Goal: Task Accomplishment & Management: Use online tool/utility

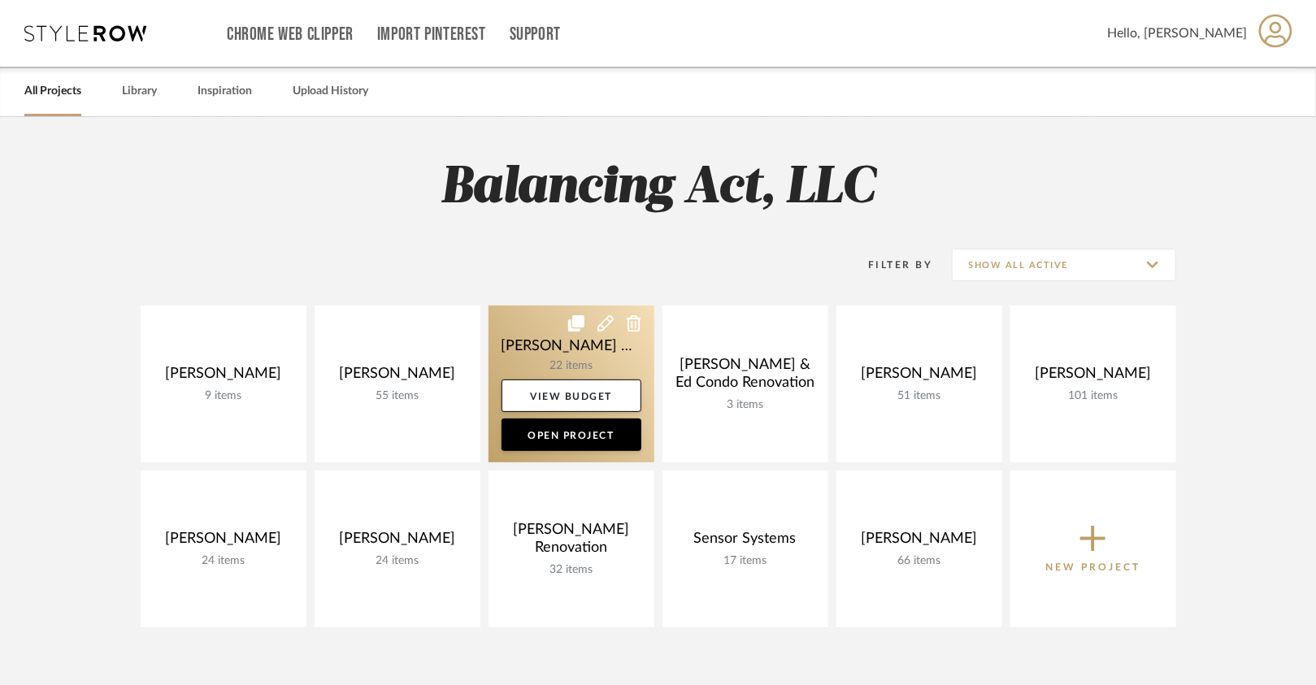
click at [589, 360] on link at bounding box center [572, 384] width 166 height 157
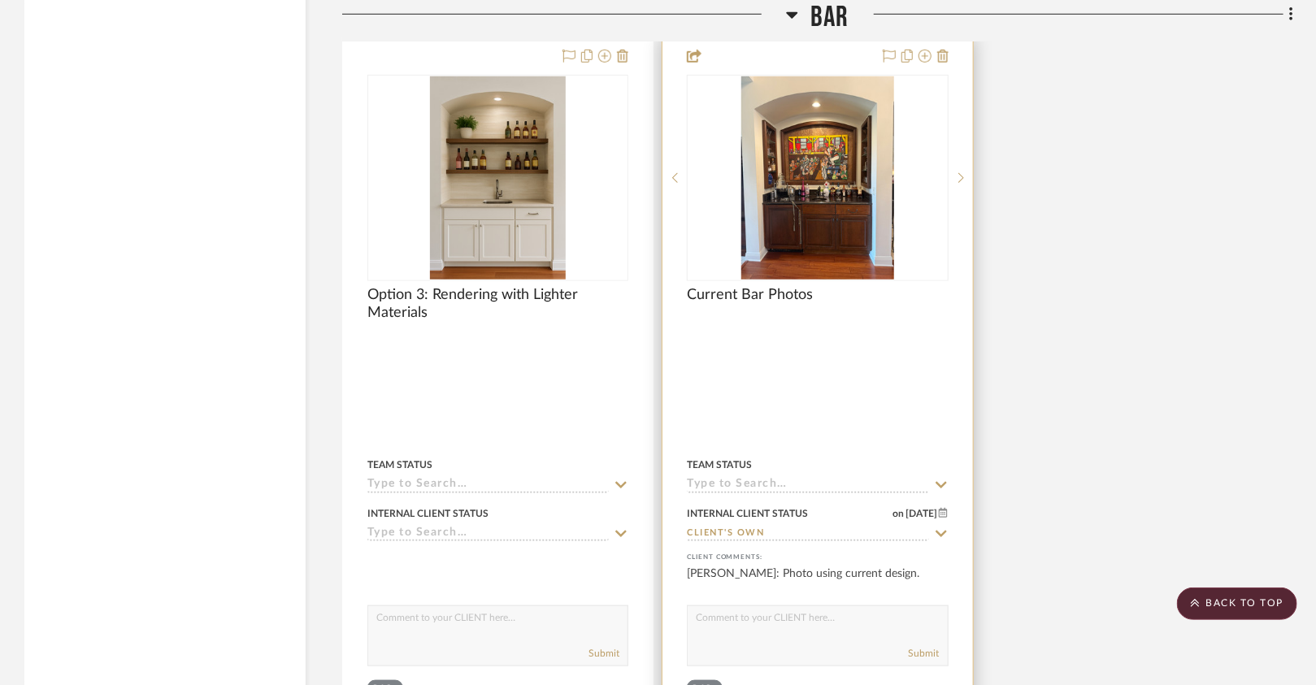
scroll to position [3494, 0]
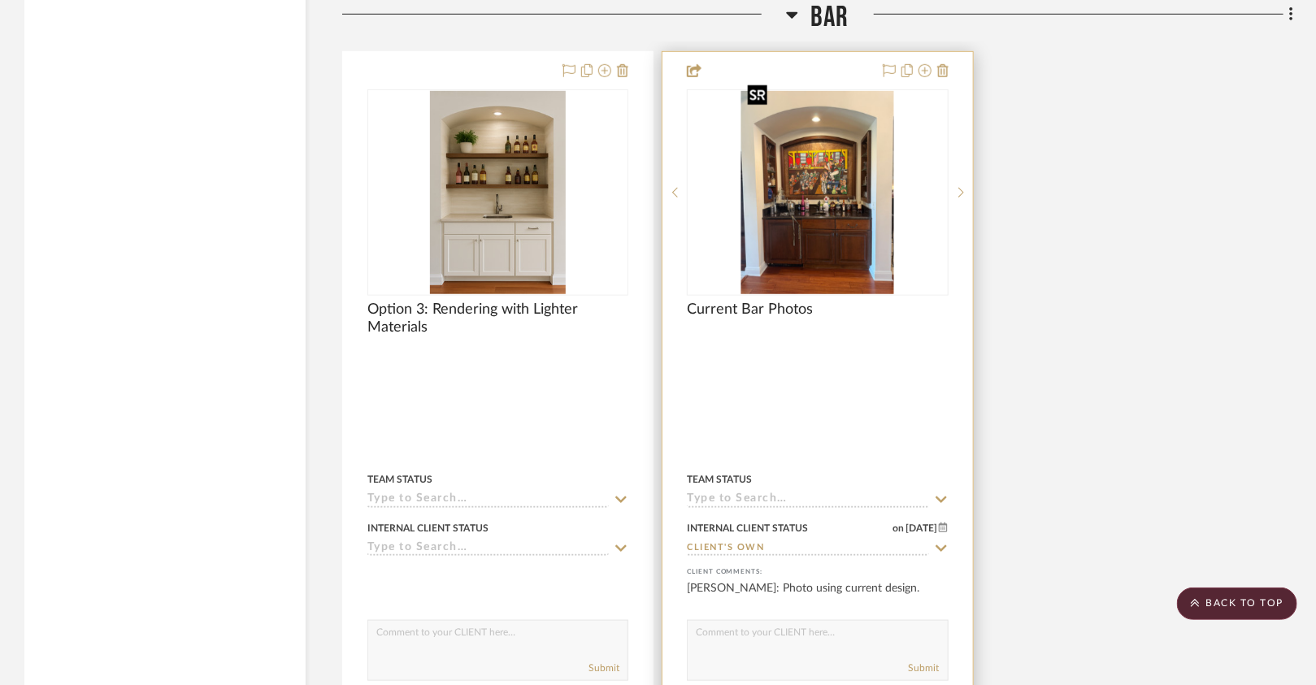
click at [0, 0] on img at bounding box center [0, 0] width 0 height 0
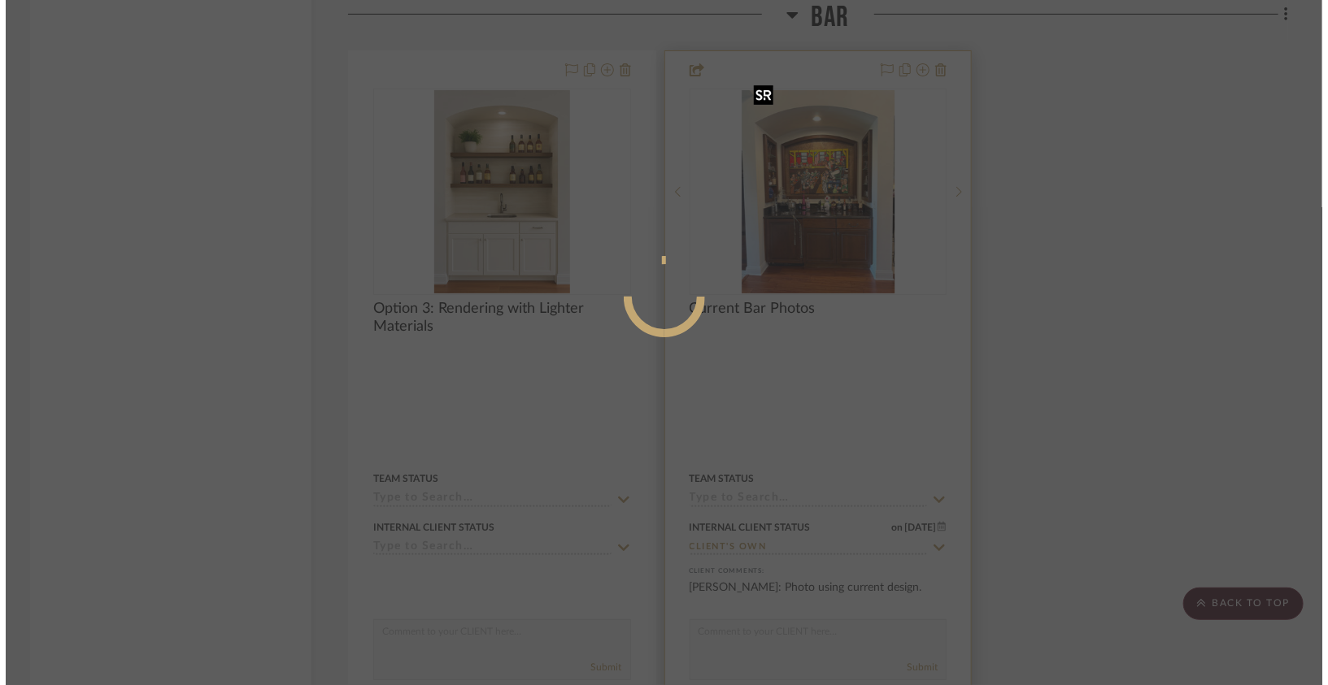
scroll to position [0, 0]
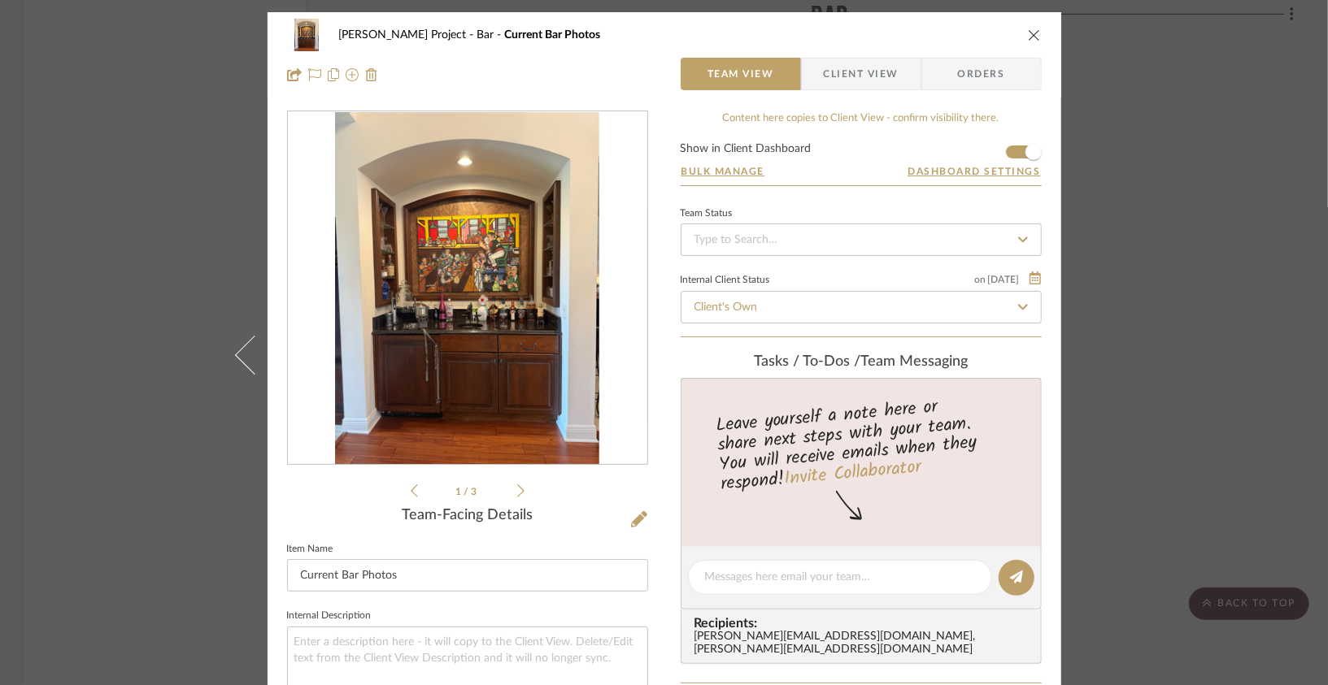
click at [195, 200] on div "Jeff Priede Project Bar Current Bar Photos Team View Client View Orders 1 / 3 T…" at bounding box center [664, 342] width 1328 height 685
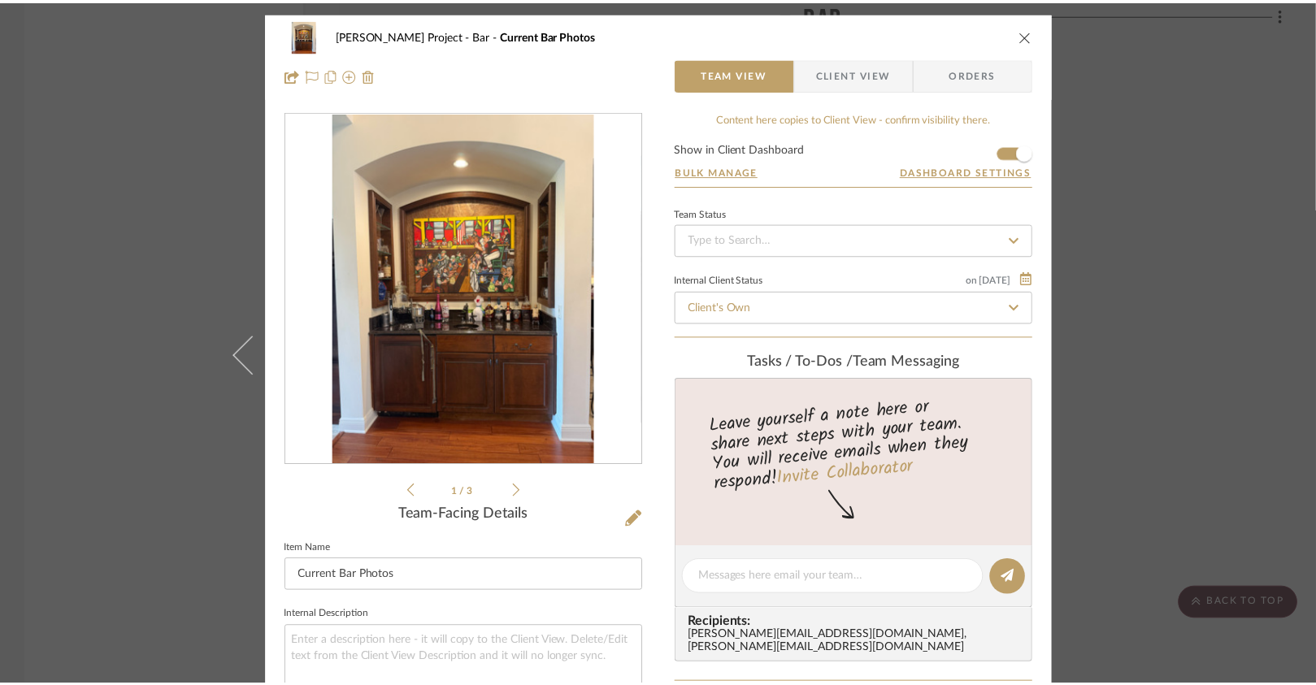
scroll to position [3494, 0]
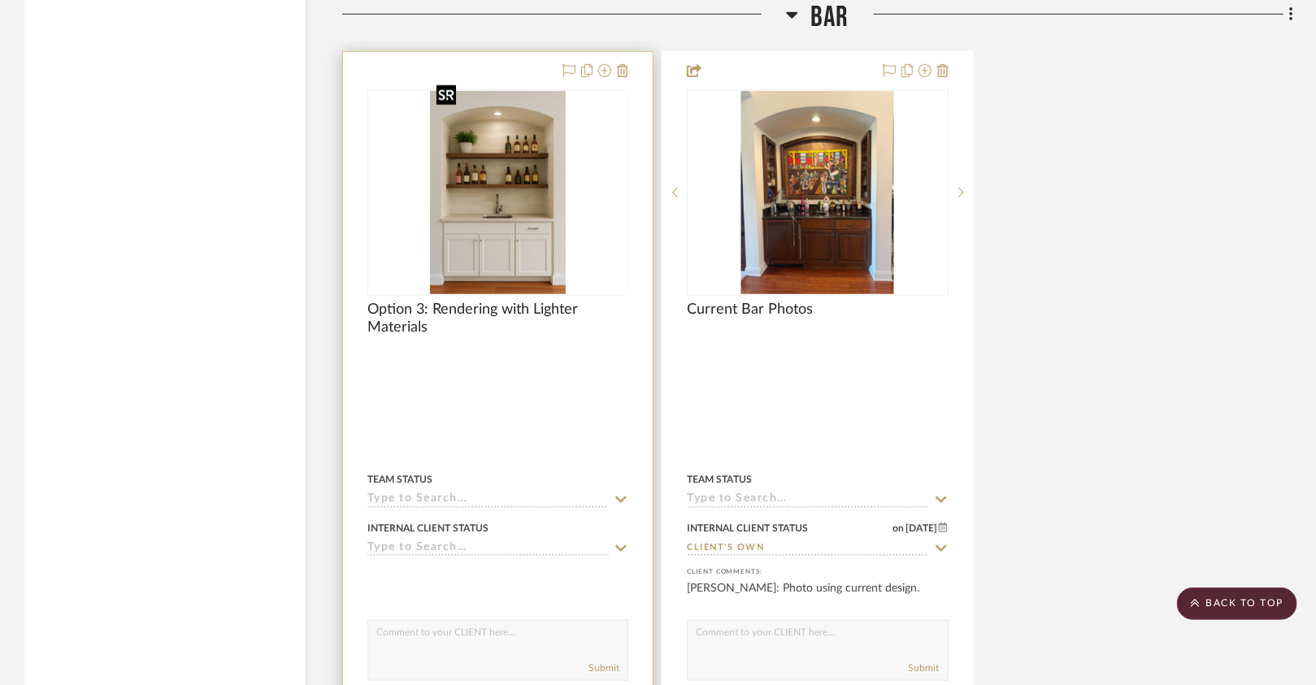
click at [0, 0] on img at bounding box center [0, 0] width 0 height 0
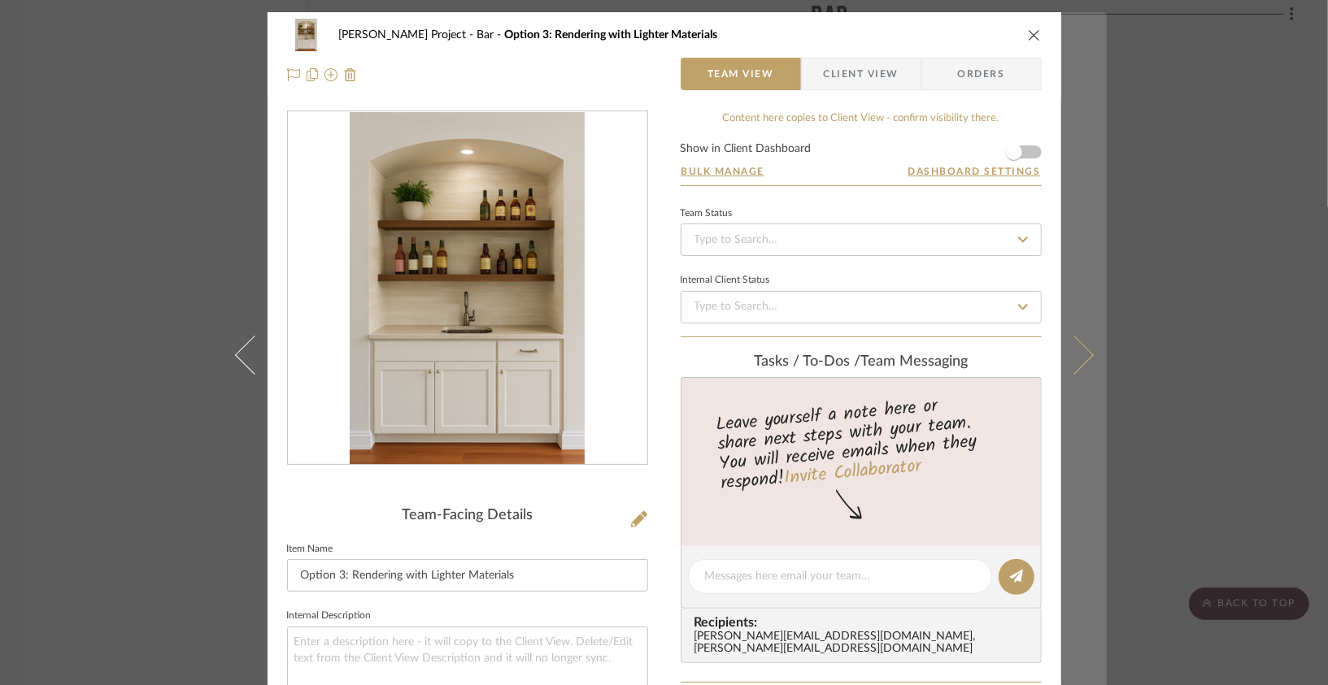
click at [1075, 354] on icon at bounding box center [1073, 354] width 39 height 39
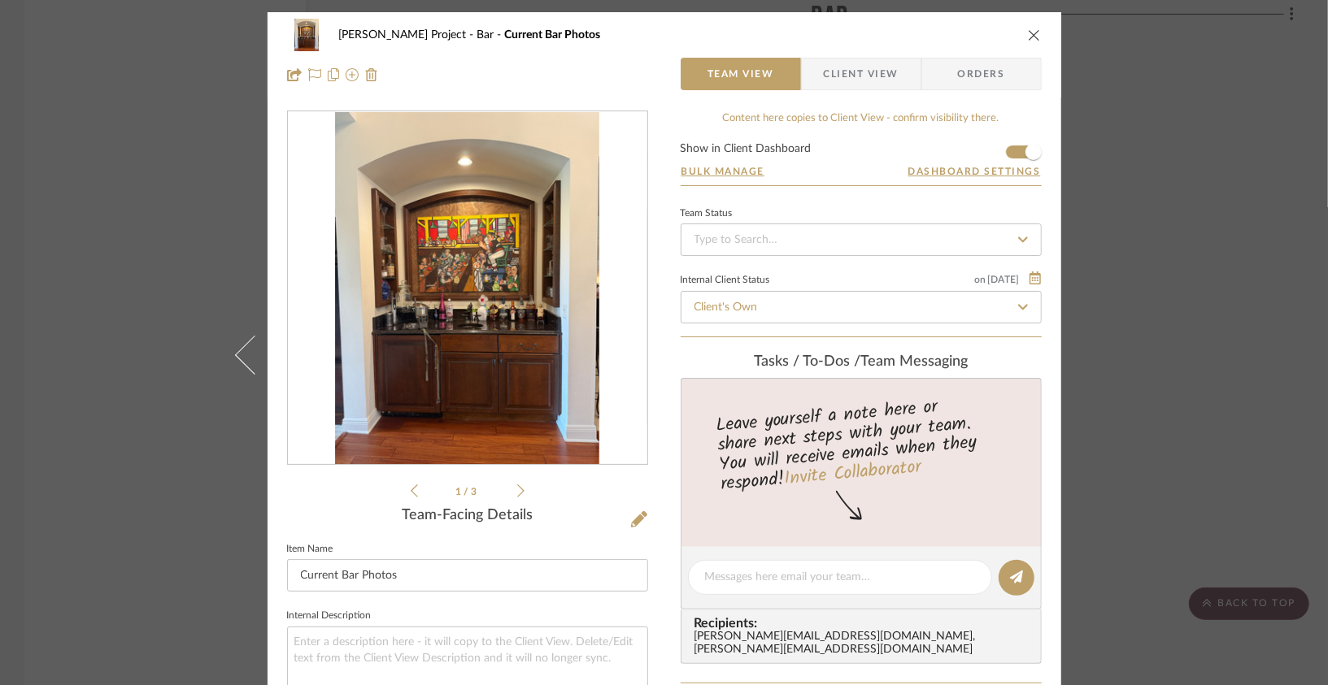
click at [1028, 30] on icon "close" at bounding box center [1034, 34] width 13 height 13
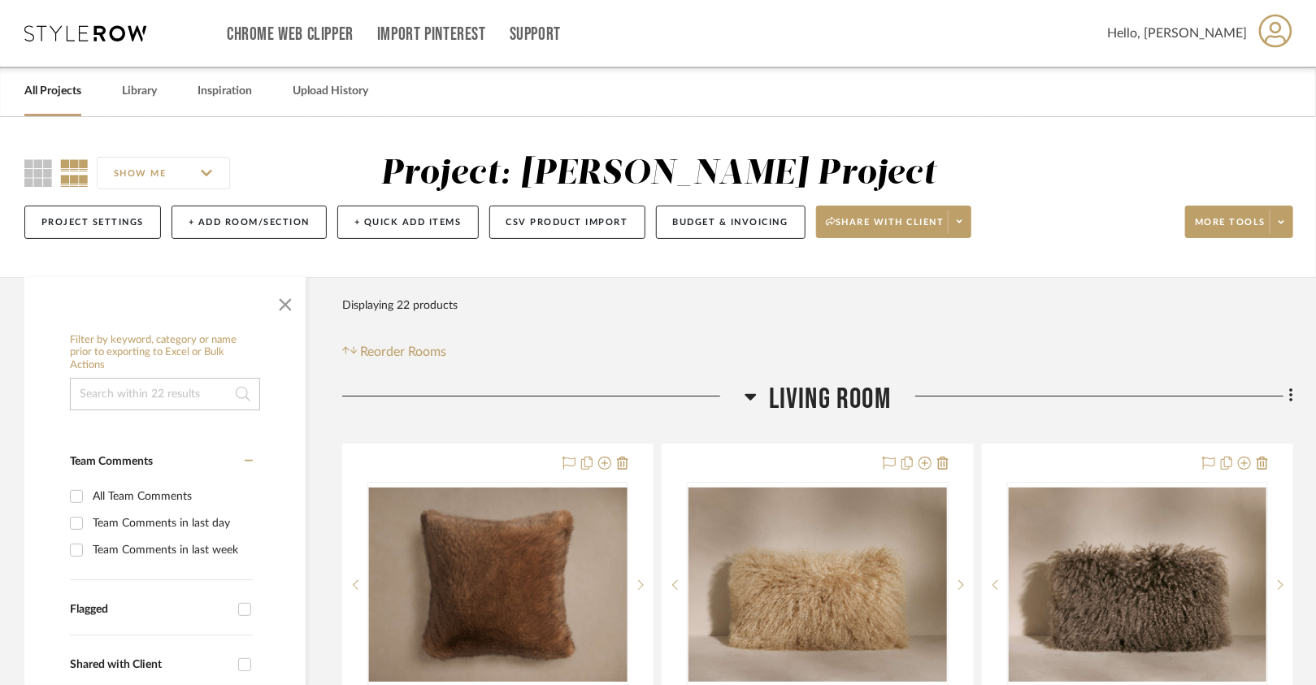
click at [69, 88] on link "All Projects" at bounding box center [52, 91] width 57 height 22
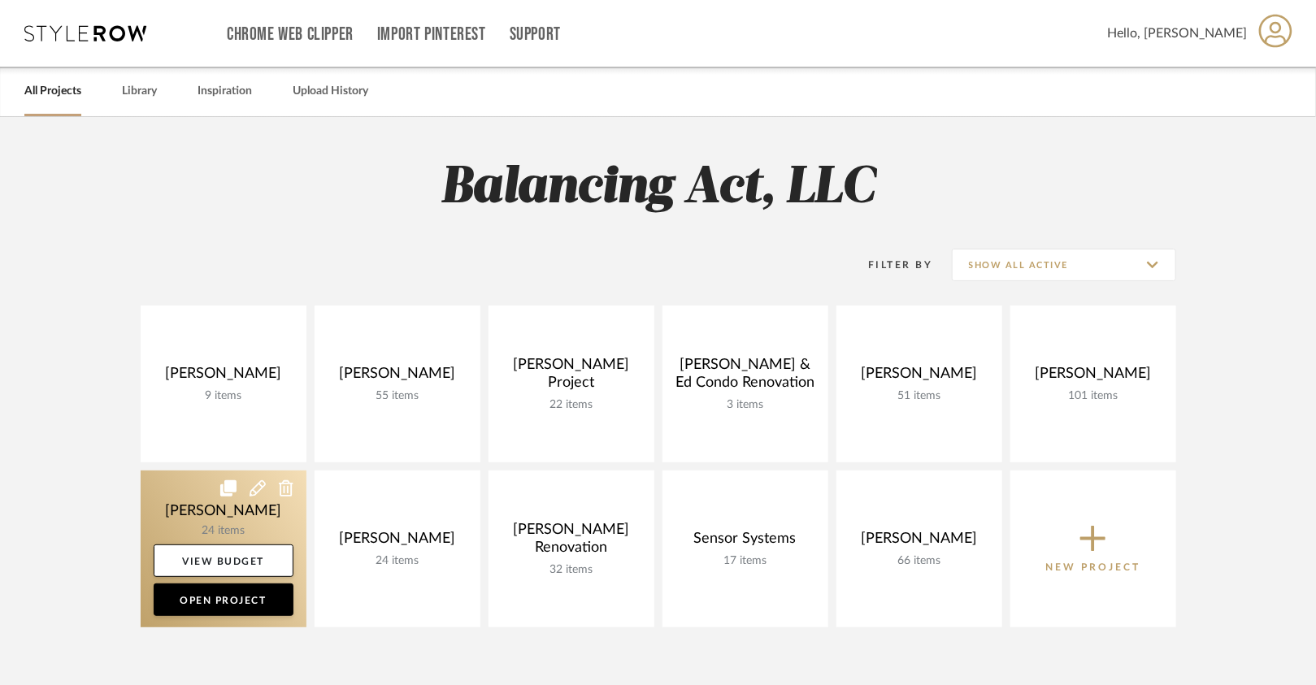
click at [250, 517] on link at bounding box center [224, 549] width 166 height 157
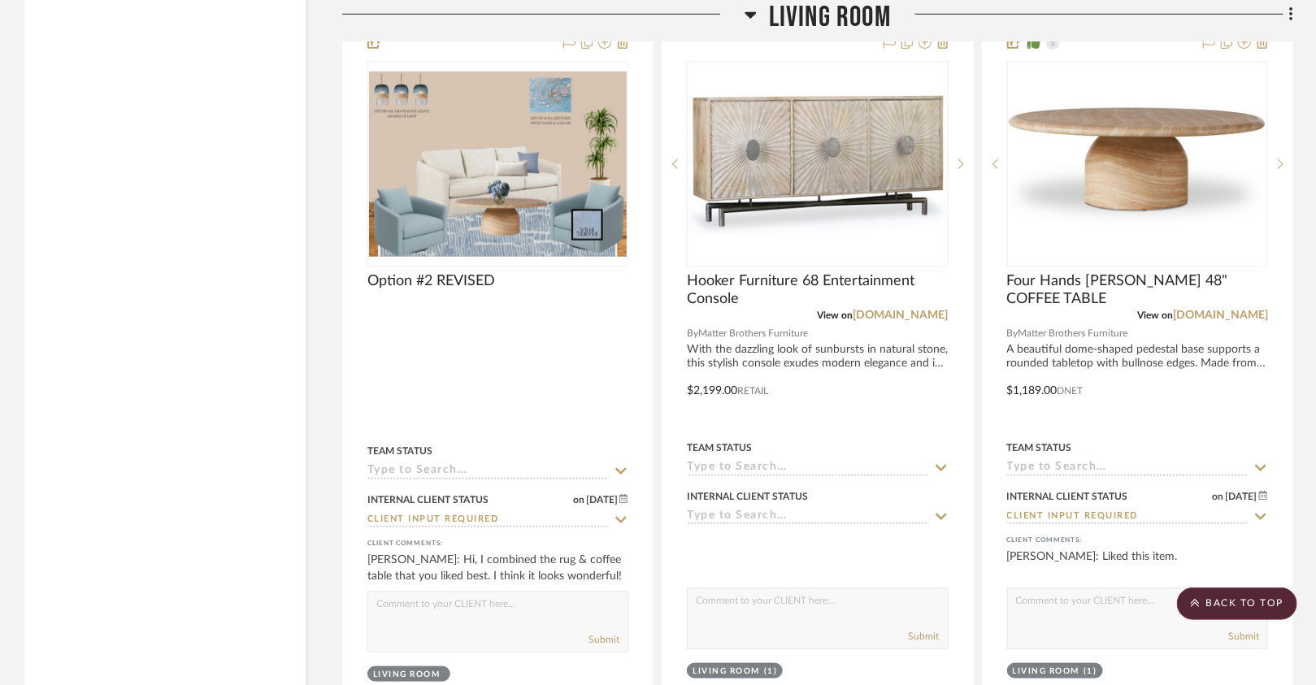
scroll to position [3483, 0]
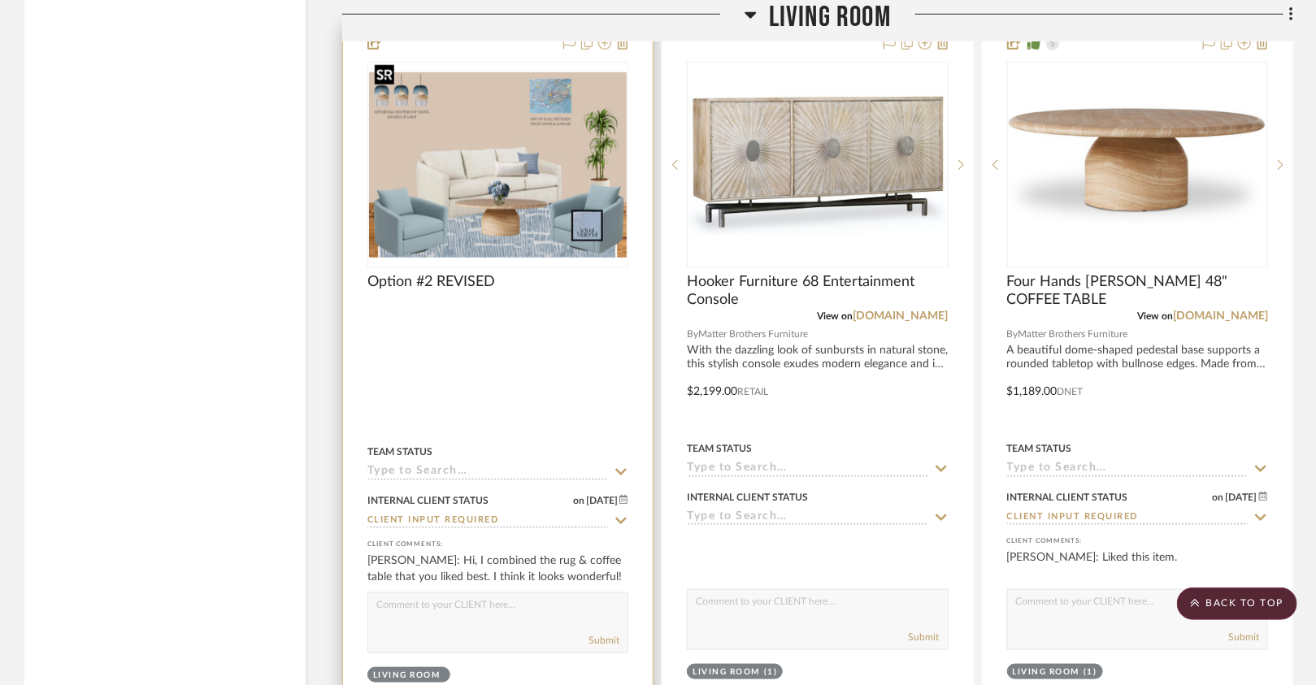
click at [501, 172] on img "0" at bounding box center [498, 164] width 258 height 185
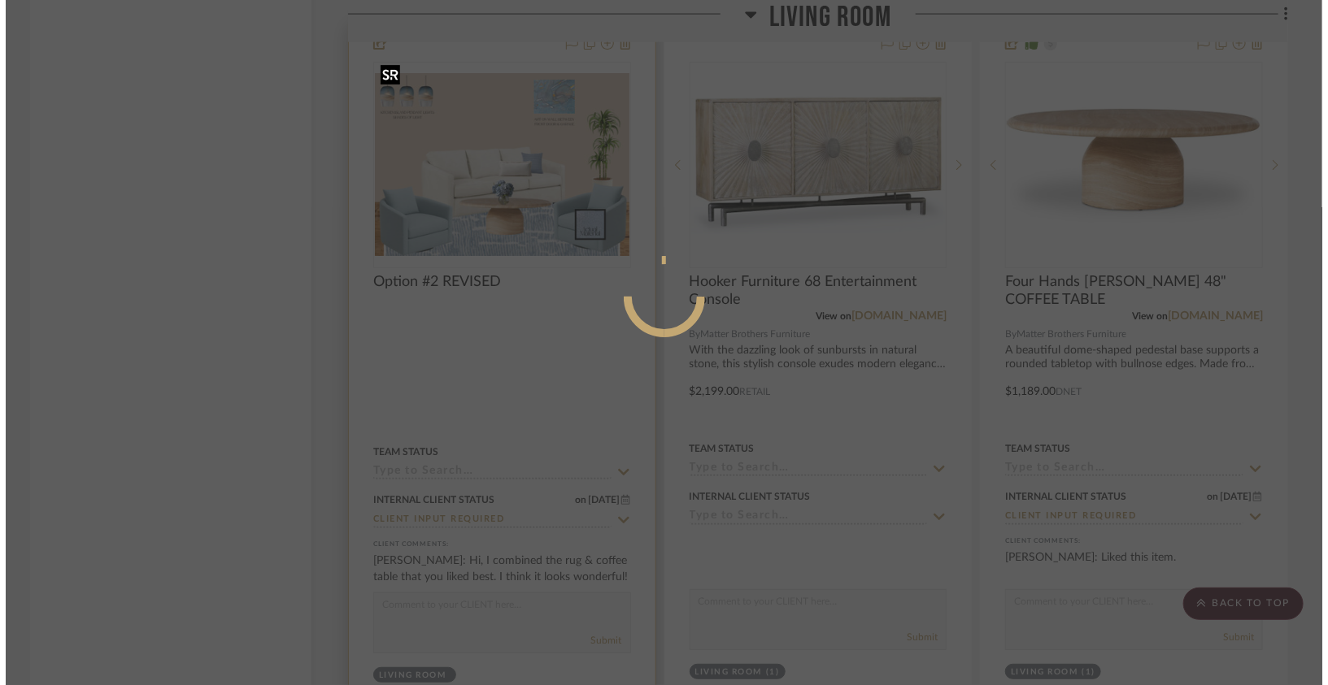
scroll to position [0, 0]
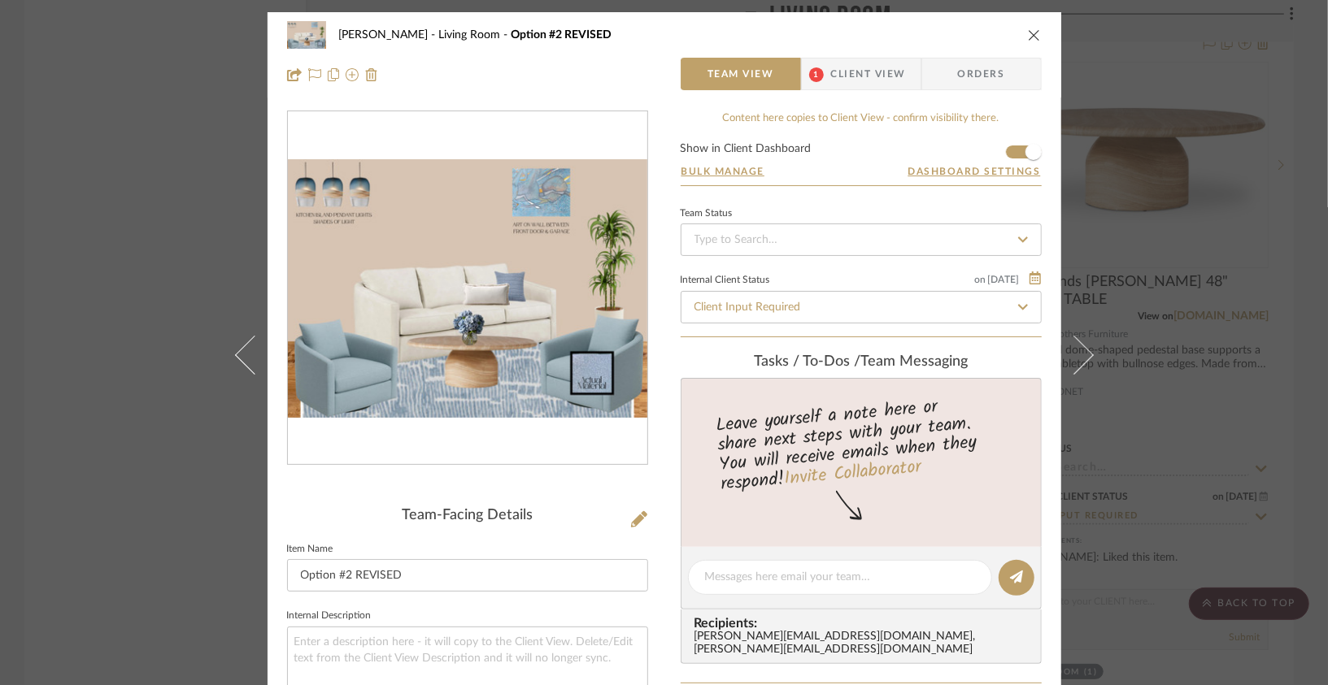
click at [1027, 42] on div "Lois Londe Living Room Option #2 REVISED" at bounding box center [664, 35] width 755 height 33
click at [1028, 36] on icon "close" at bounding box center [1034, 34] width 13 height 13
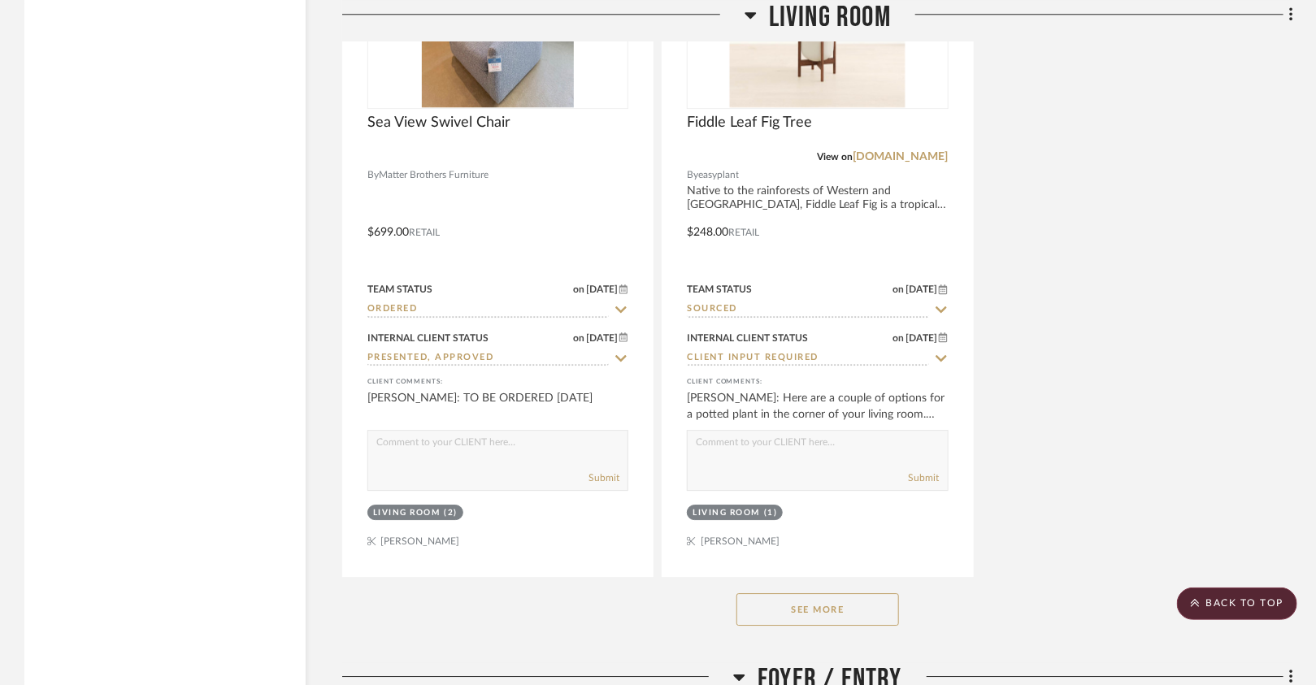
scroll to position [5092, 0]
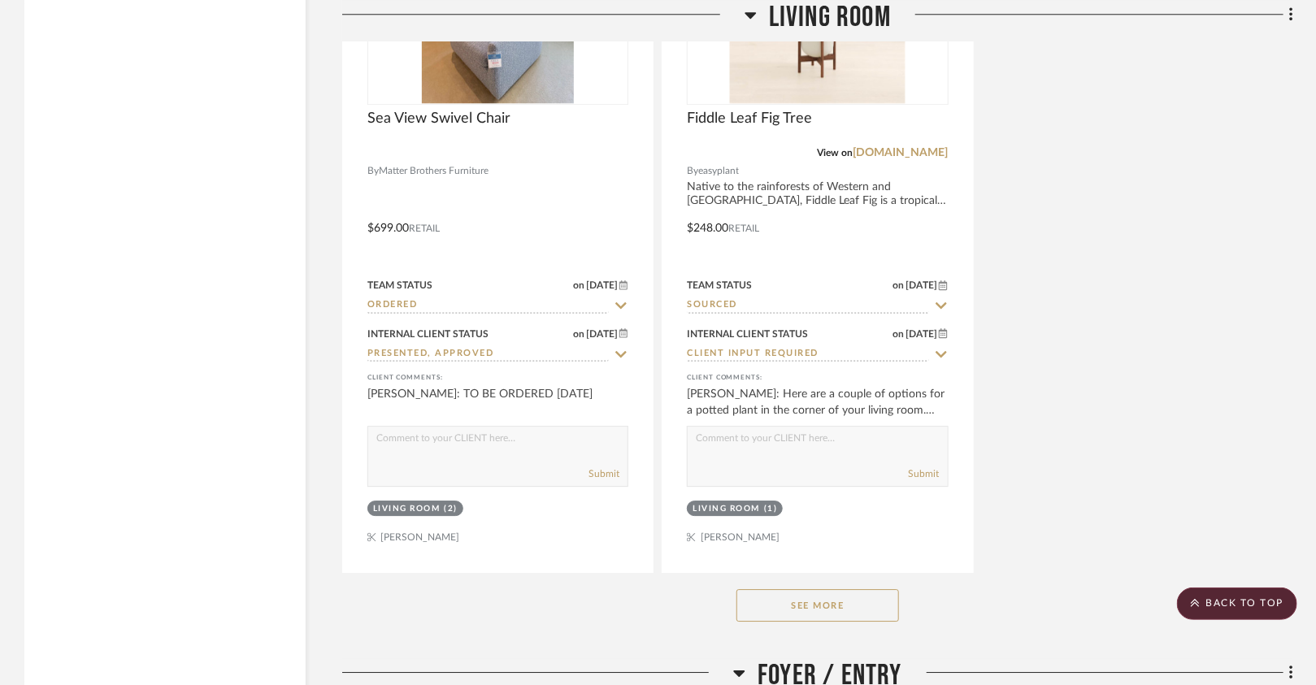
click at [821, 589] on button "See More" at bounding box center [818, 605] width 163 height 33
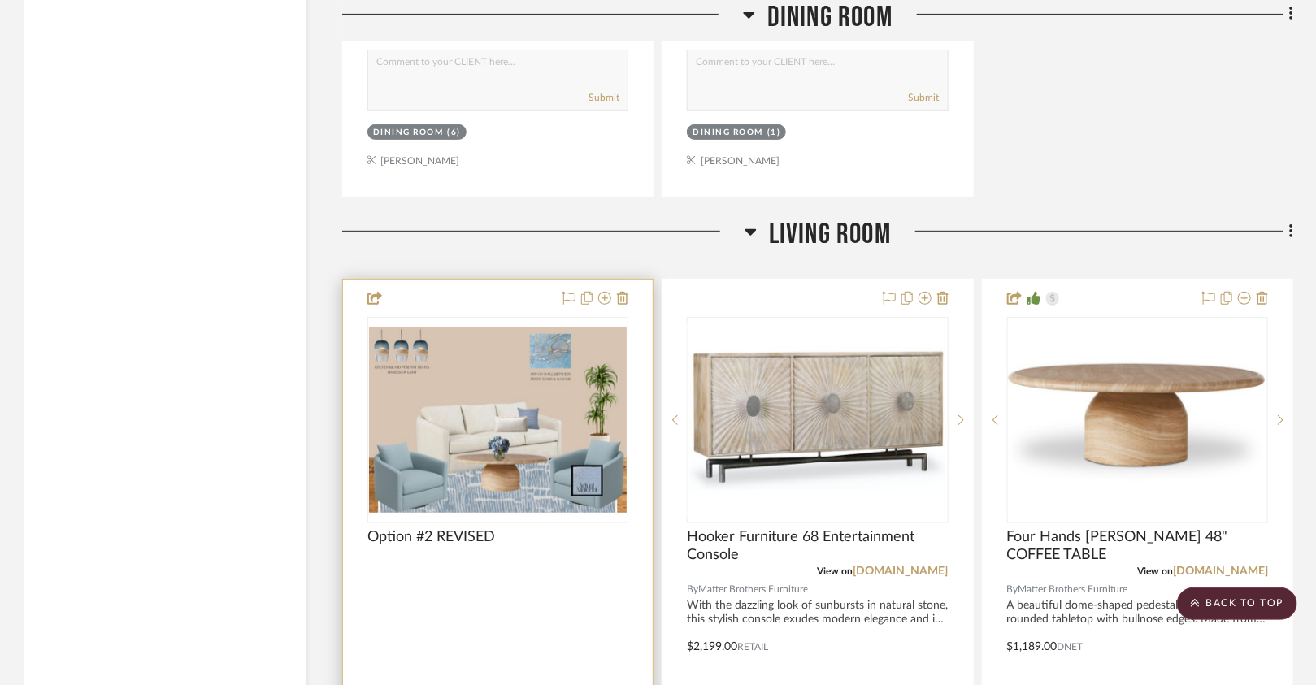
scroll to position [3224, 0]
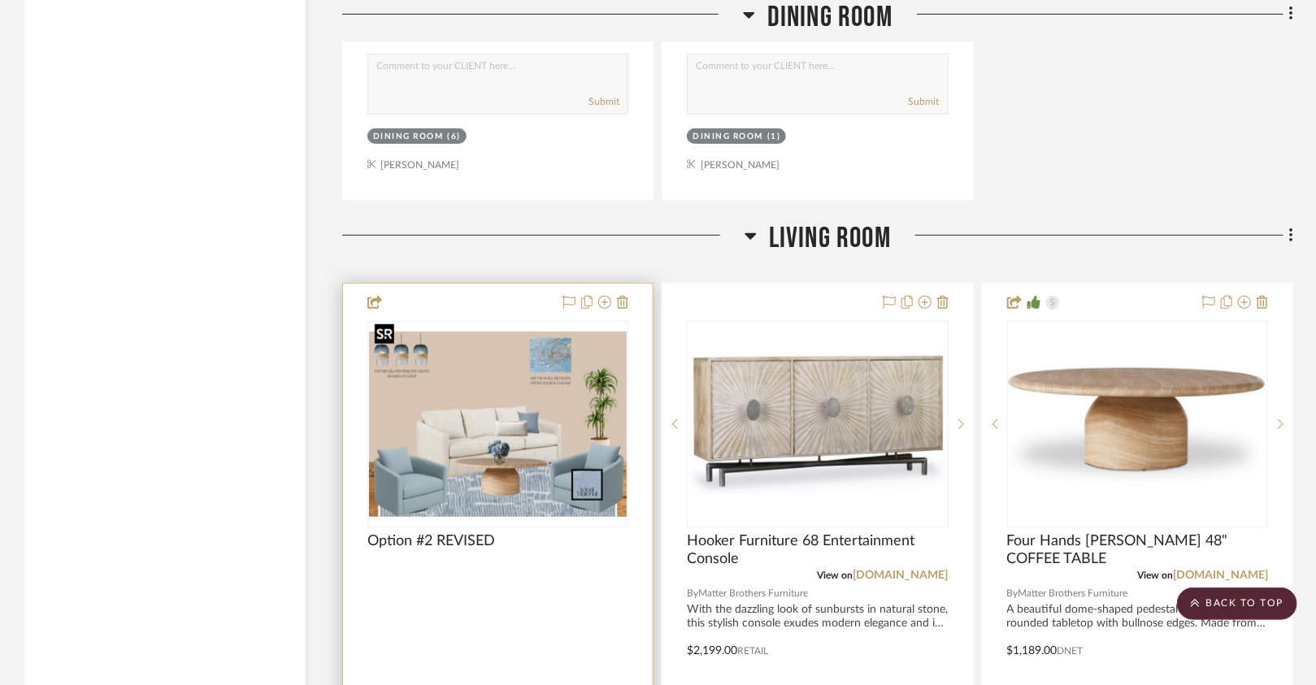
click at [448, 421] on img "0" at bounding box center [498, 424] width 258 height 185
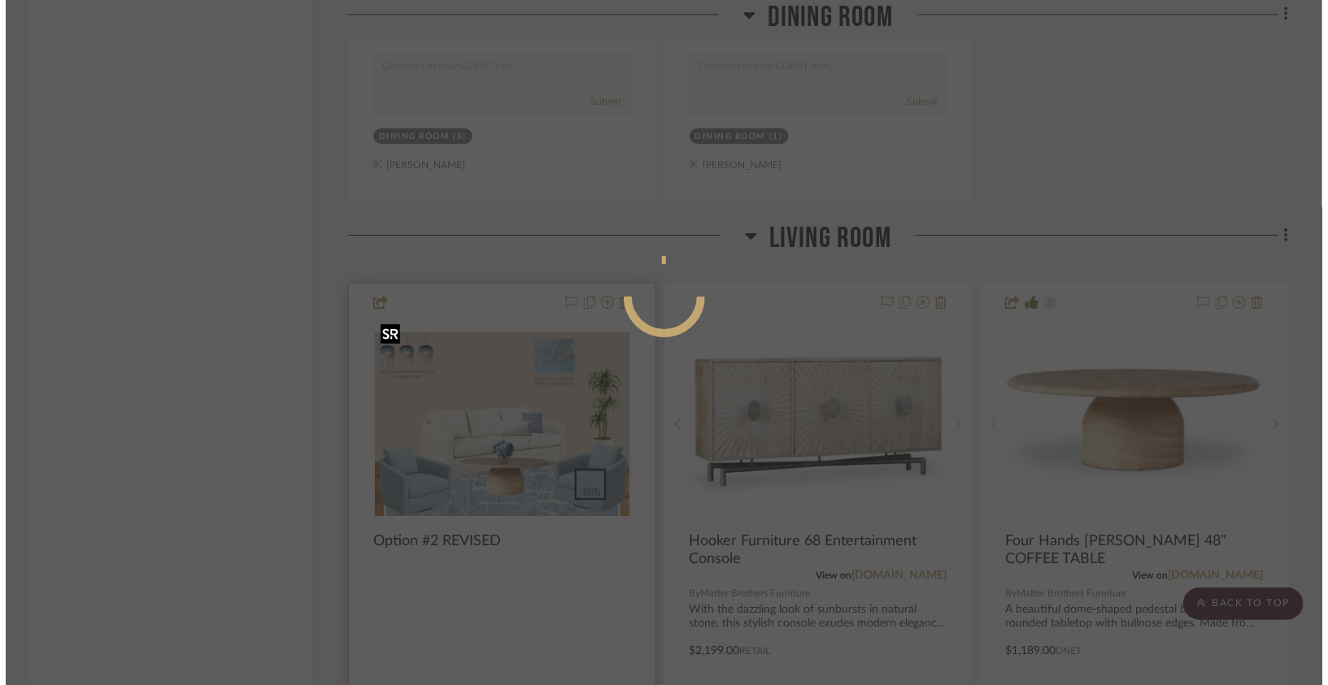
scroll to position [0, 0]
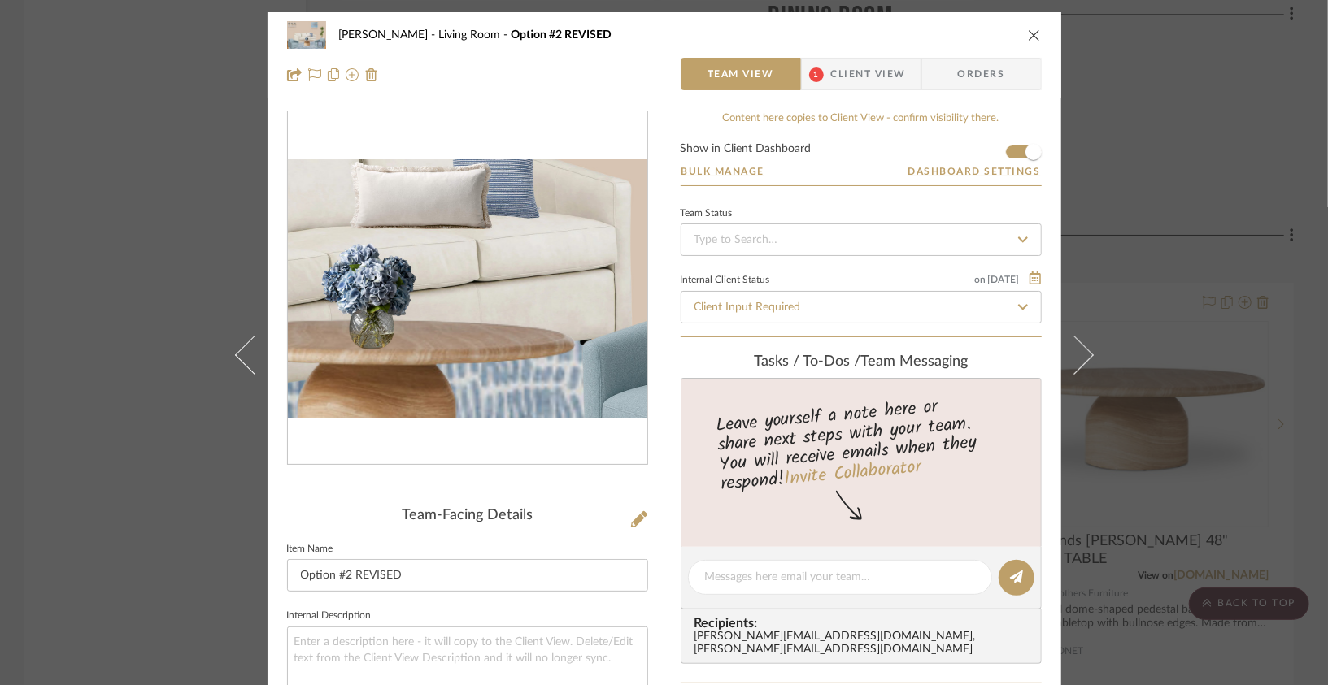
click at [496, 324] on img "0" at bounding box center [467, 288] width 359 height 259
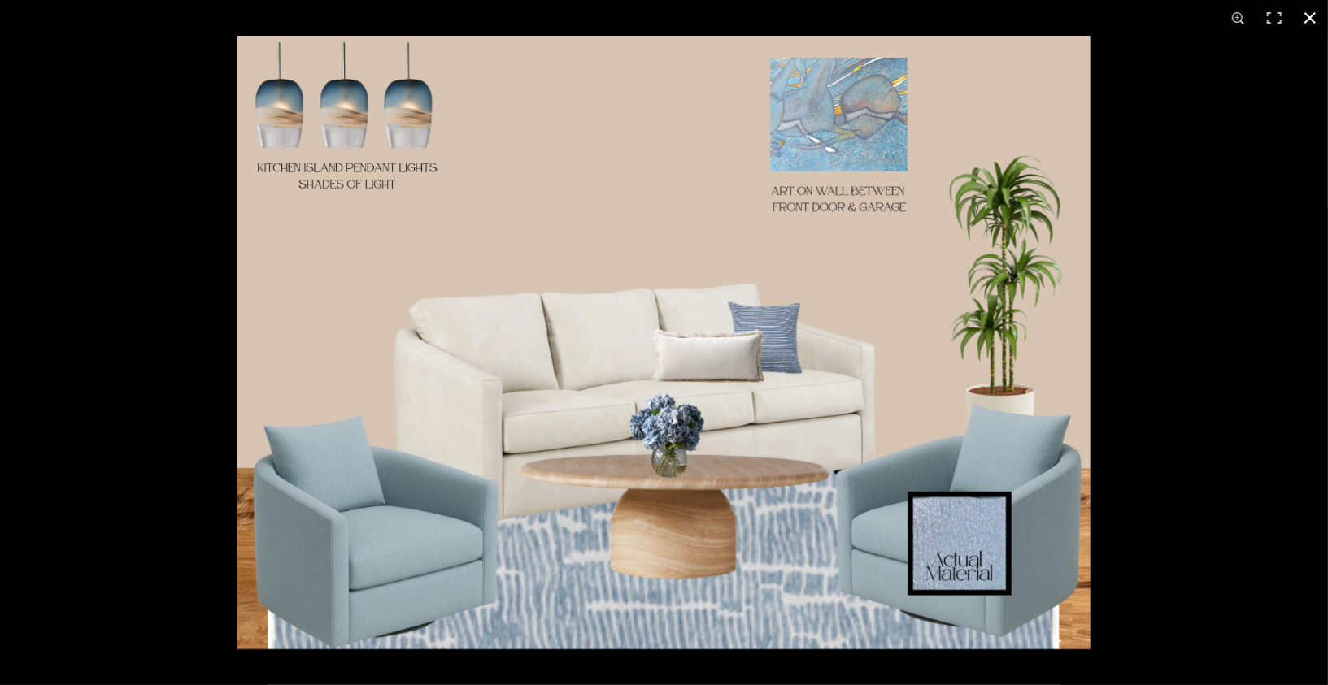
click at [1304, 24] on button at bounding box center [1310, 18] width 36 height 36
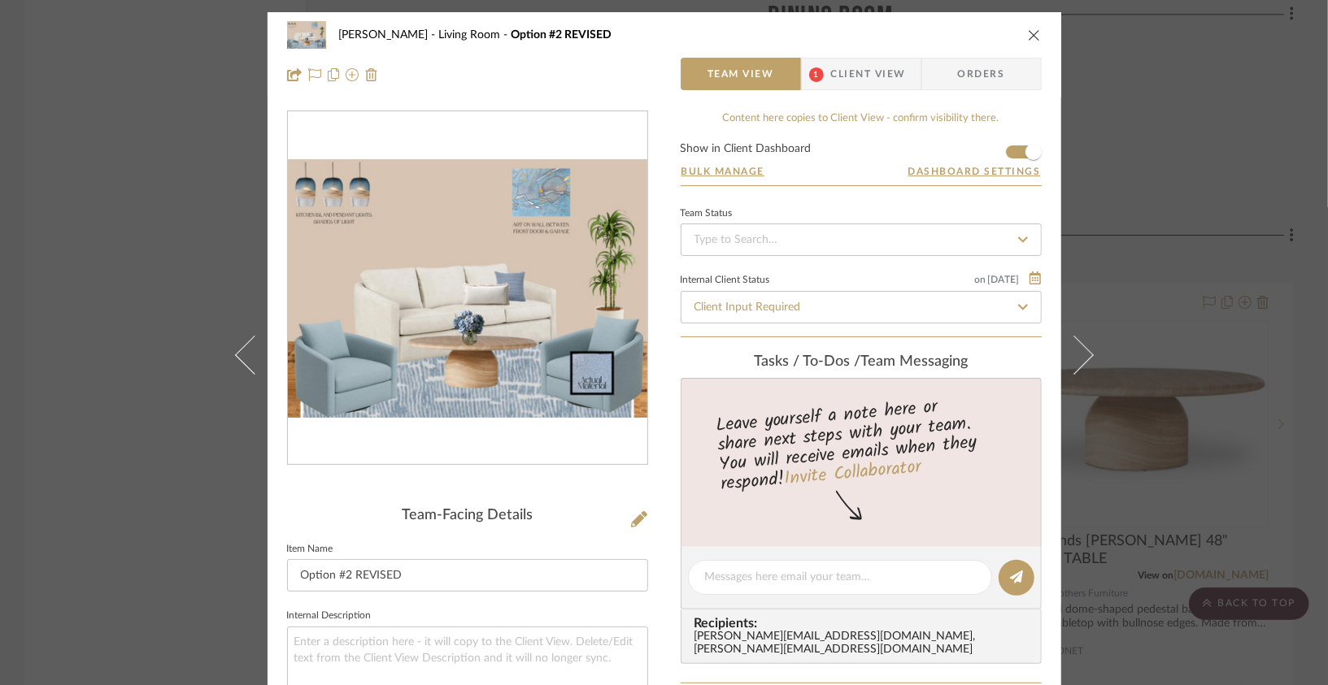
click at [1027, 44] on div "Lois Londe Living Room Option #2 REVISED" at bounding box center [664, 35] width 755 height 33
click at [1029, 37] on icon "close" at bounding box center [1034, 34] width 13 height 13
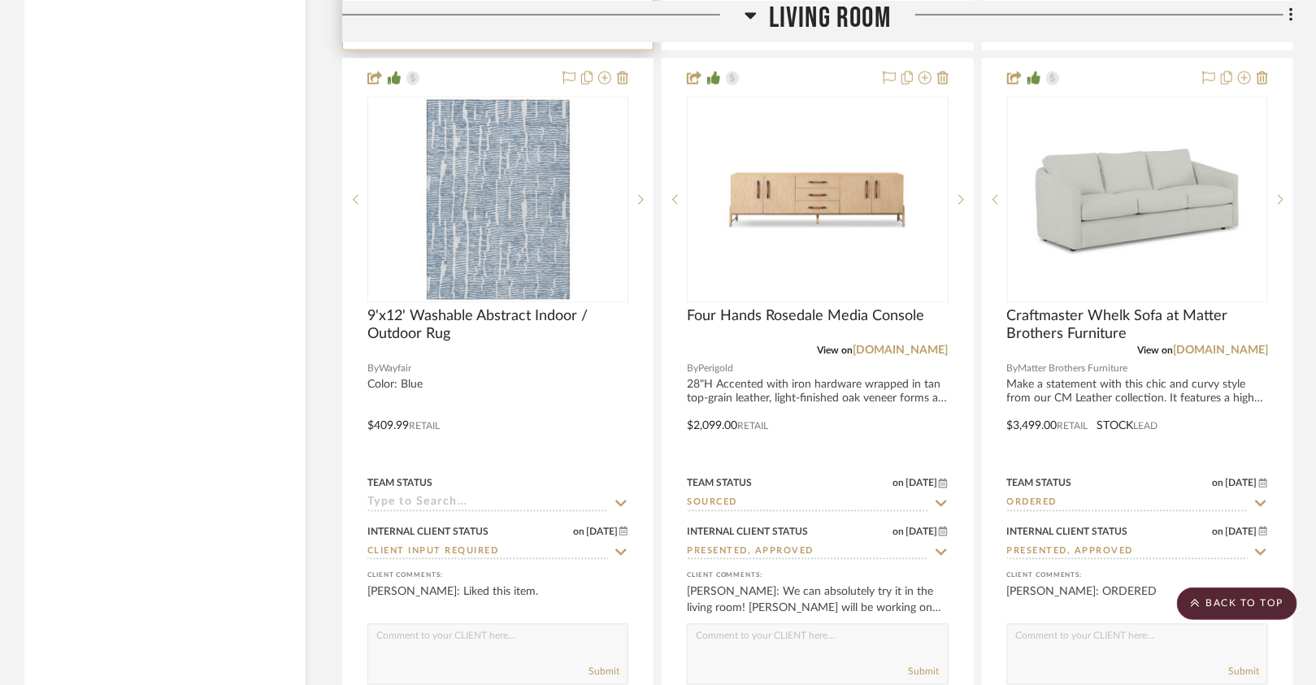
scroll to position [4186, 0]
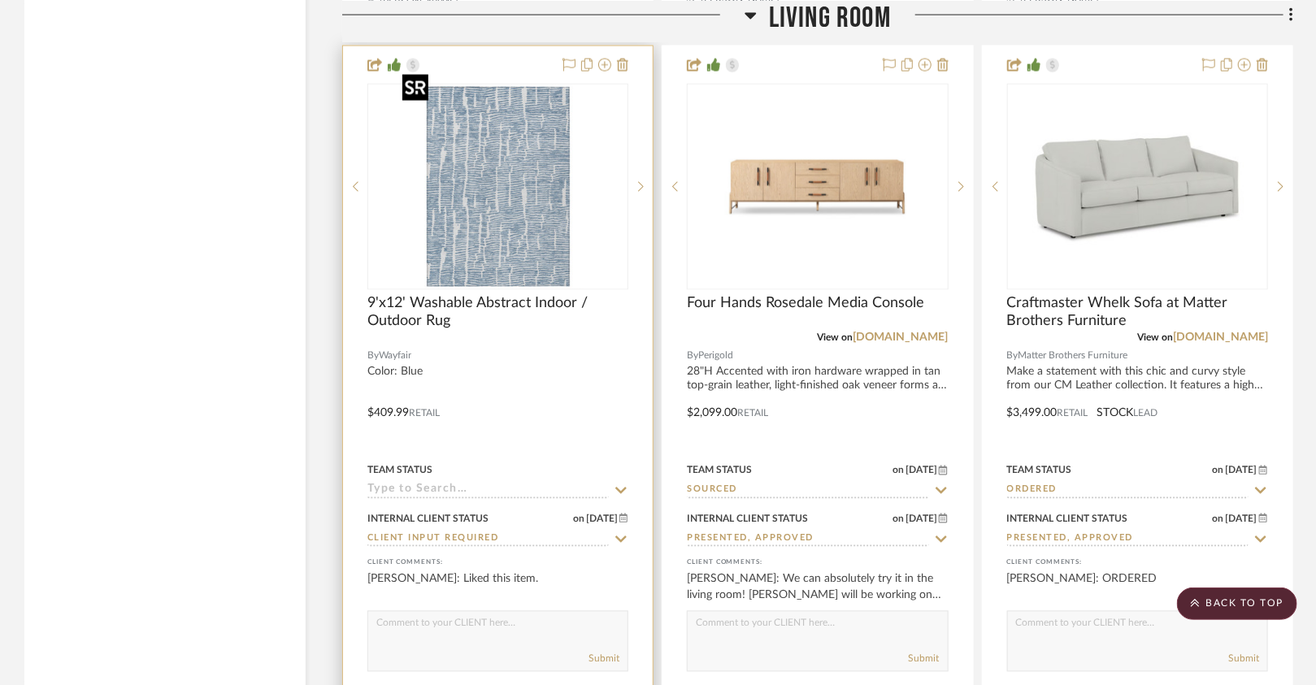
click at [498, 224] on div at bounding box center [498, 187] width 261 height 207
click at [498, 226] on img "0" at bounding box center [498, 186] width 203 height 203
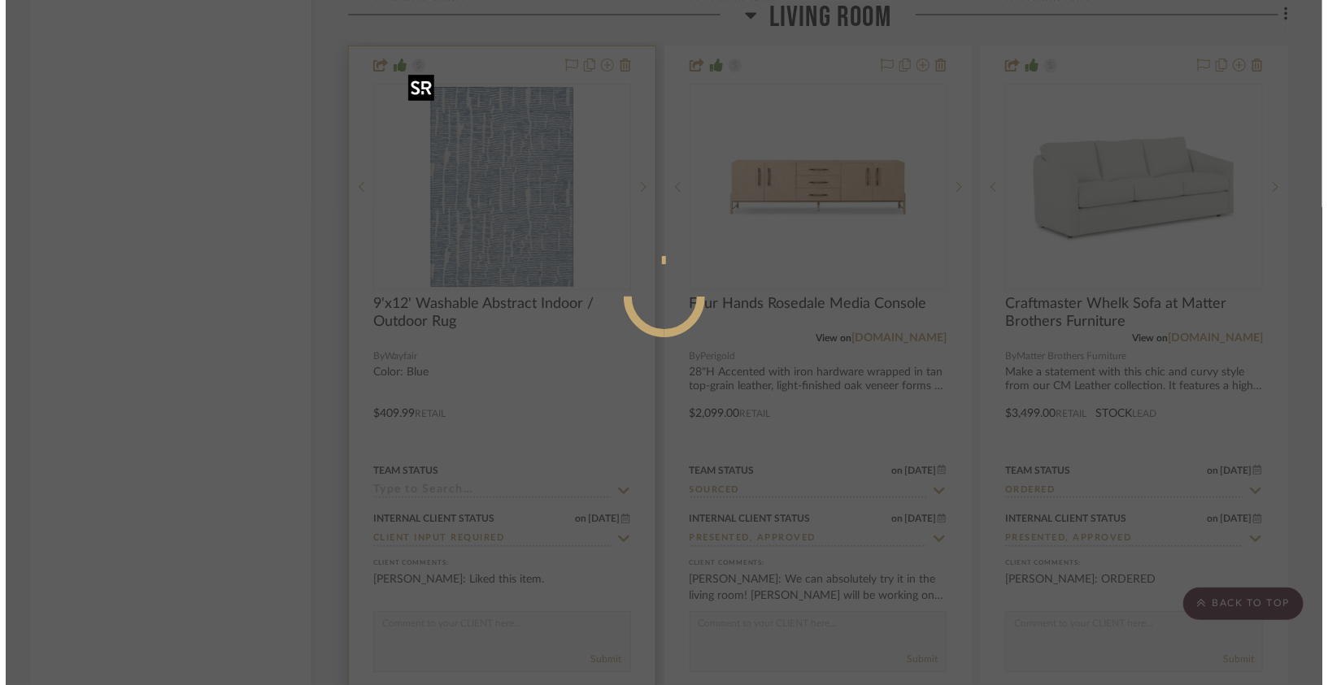
scroll to position [0, 0]
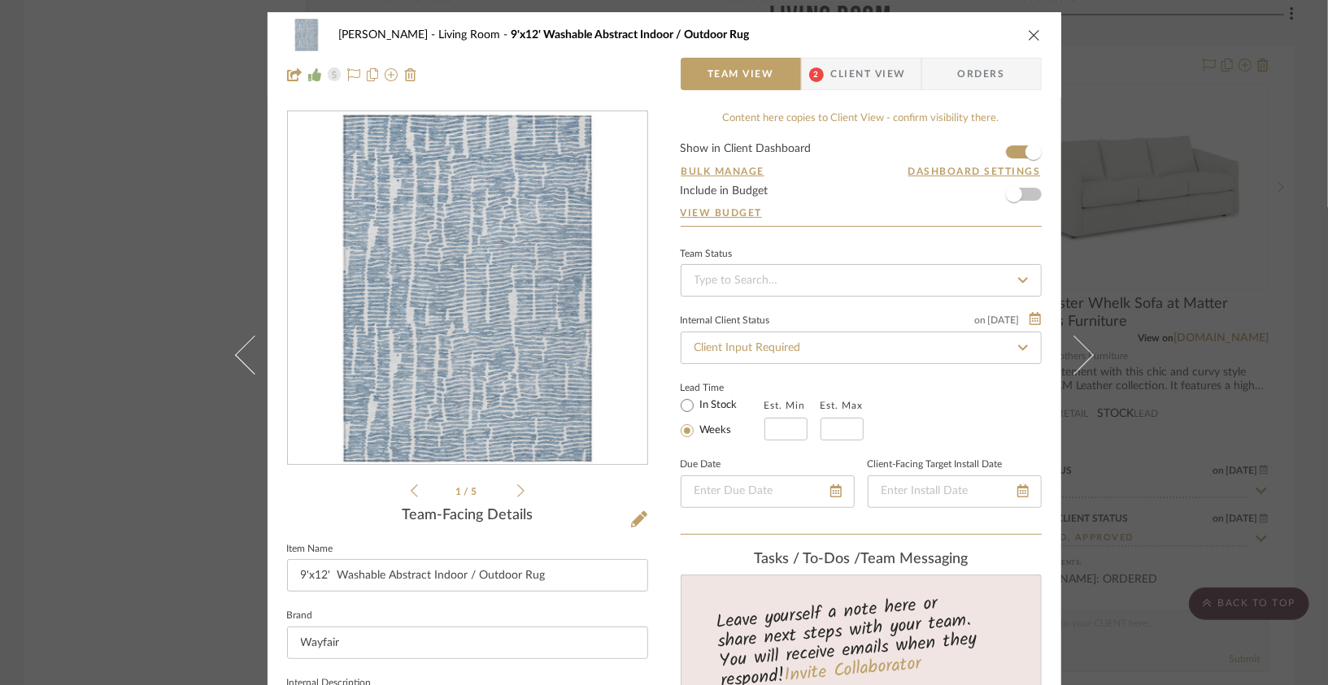
click at [517, 494] on icon at bounding box center [520, 491] width 7 height 15
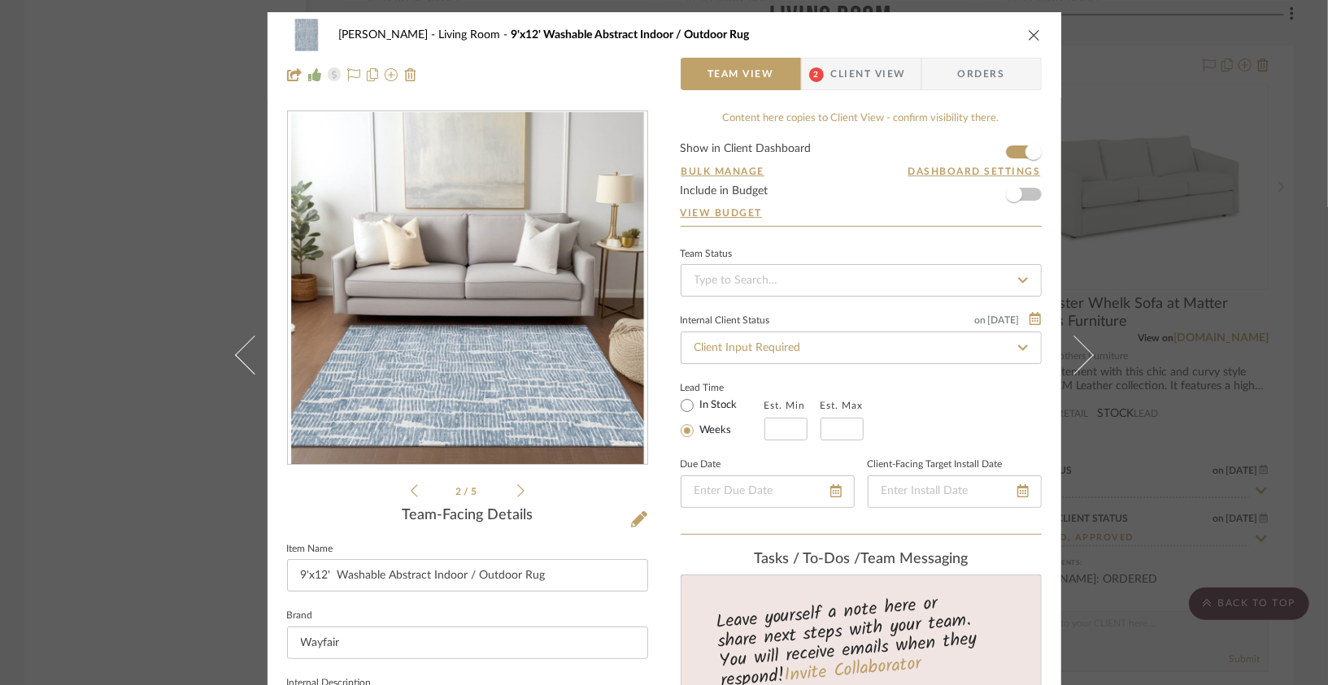
click at [517, 494] on icon at bounding box center [520, 491] width 7 height 15
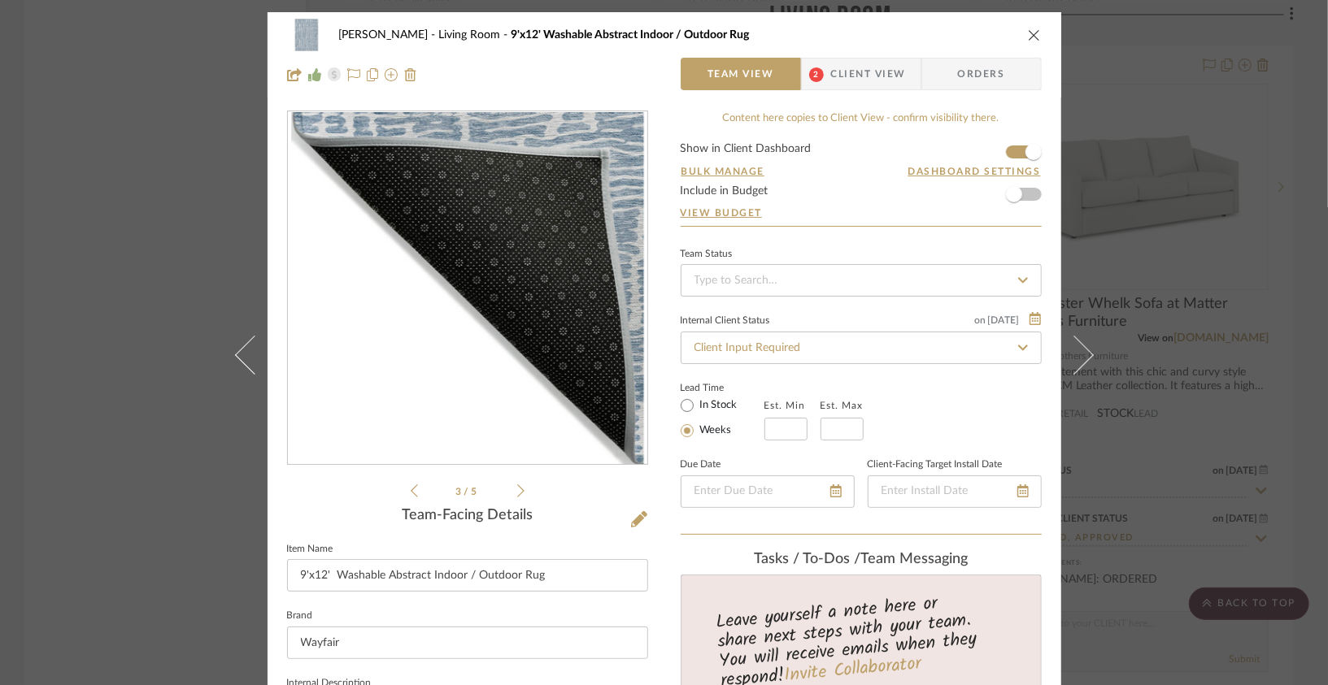
click at [517, 494] on icon at bounding box center [520, 491] width 7 height 15
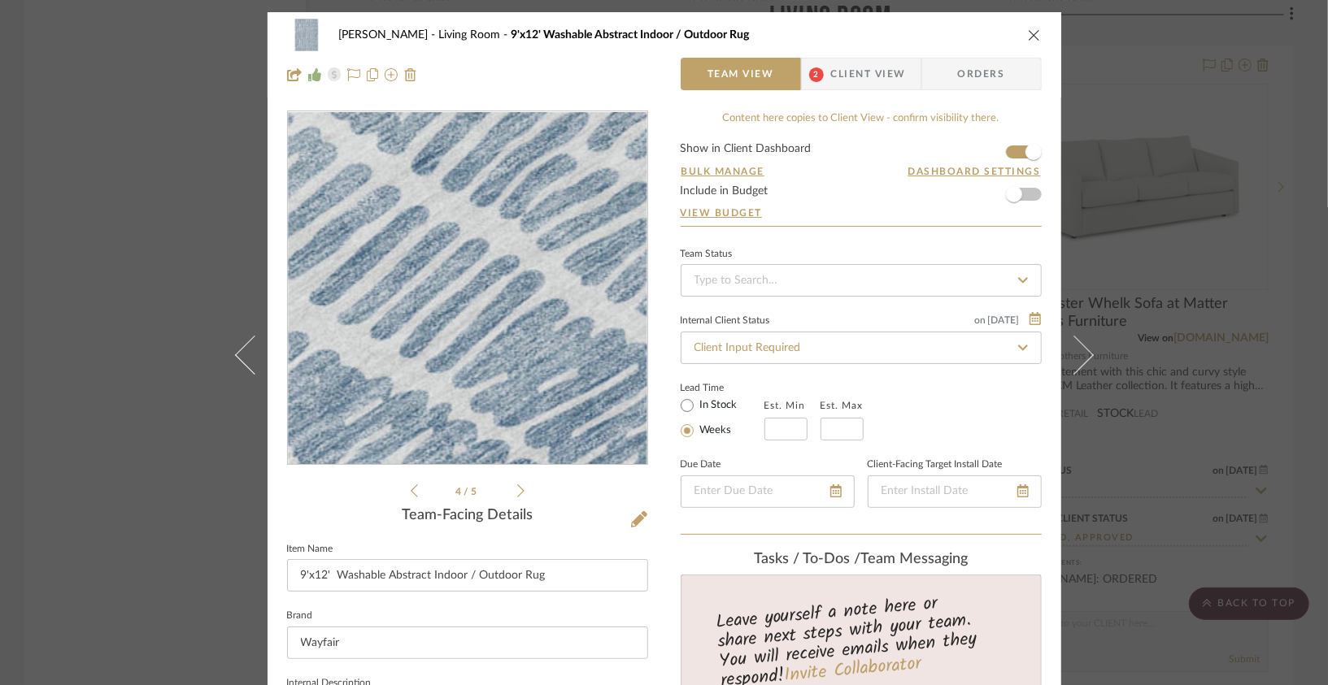
click at [490, 222] on img "3" at bounding box center [467, 288] width 353 height 353
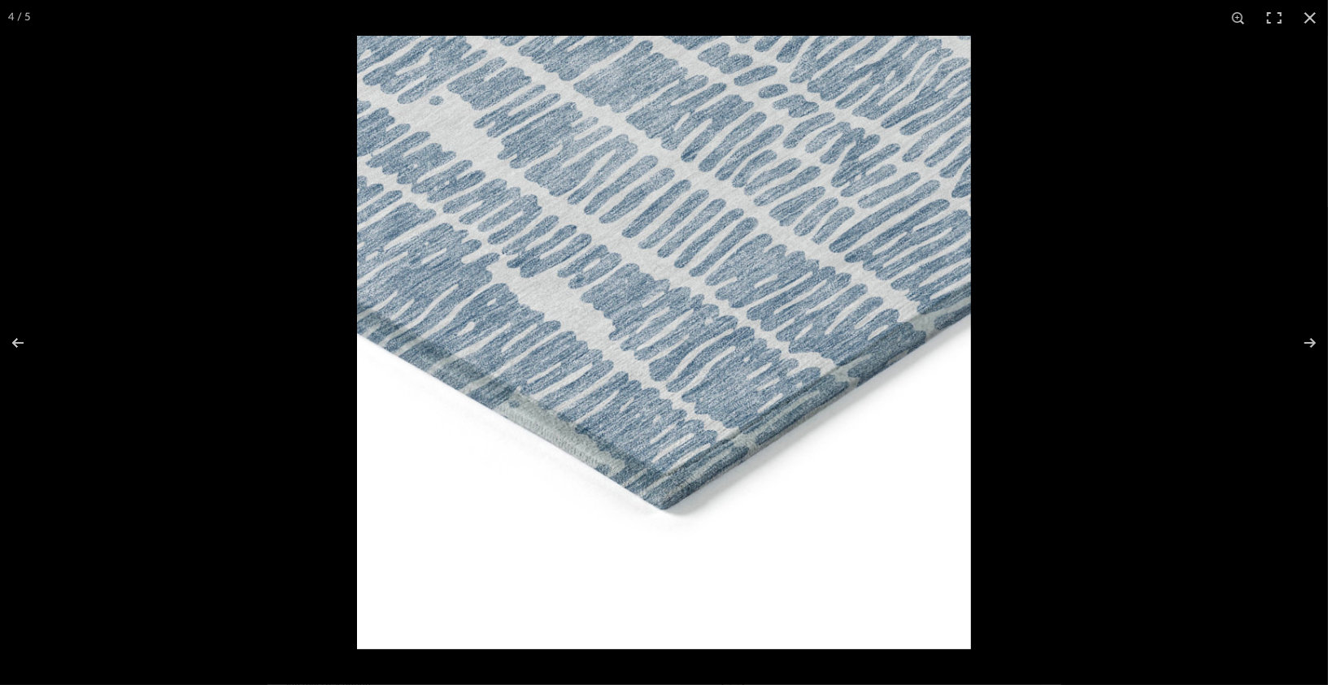
click at [663, 466] on img at bounding box center [664, 343] width 614 height 614
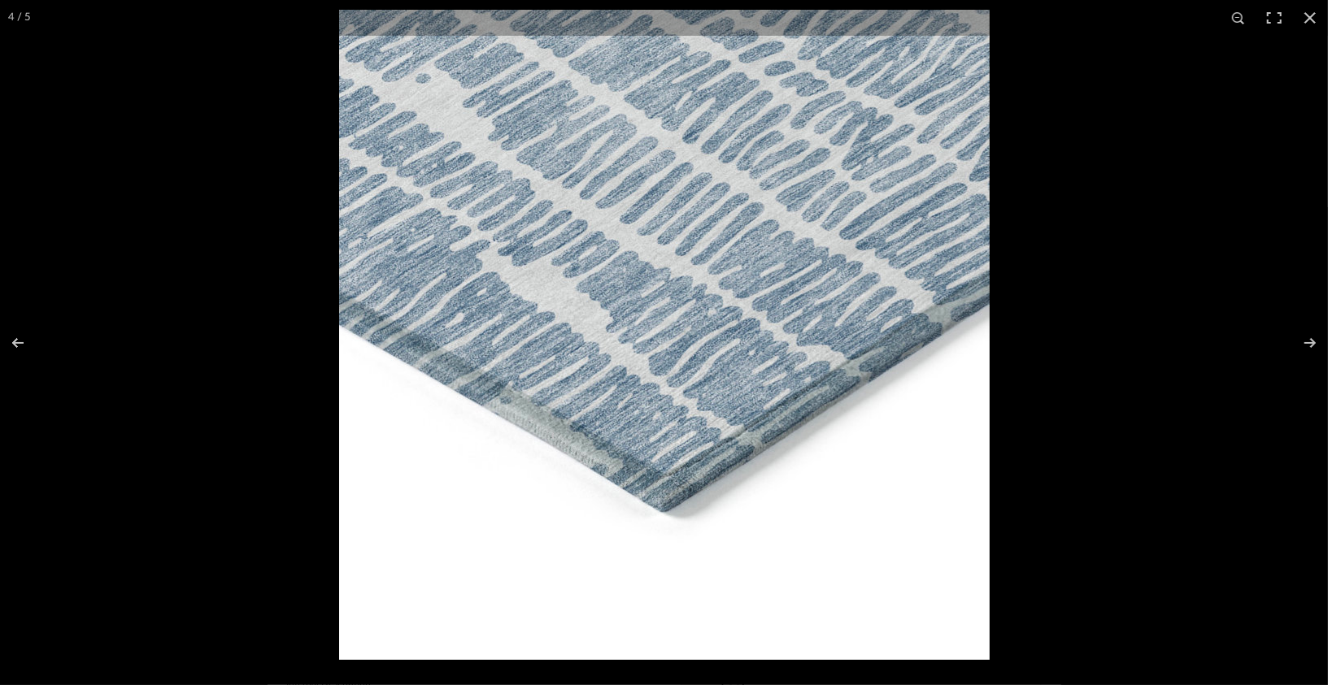
click at [663, 466] on img at bounding box center [664, 335] width 650 height 650
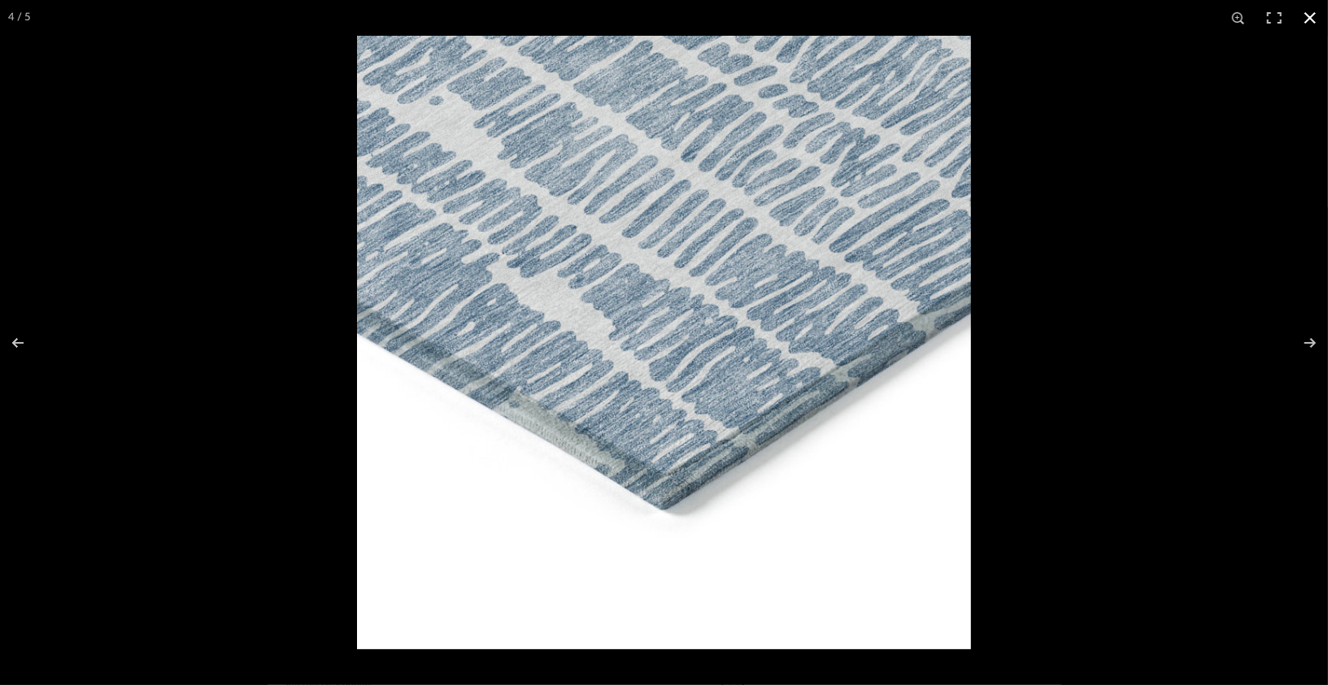
click at [1313, 24] on button at bounding box center [1310, 18] width 36 height 36
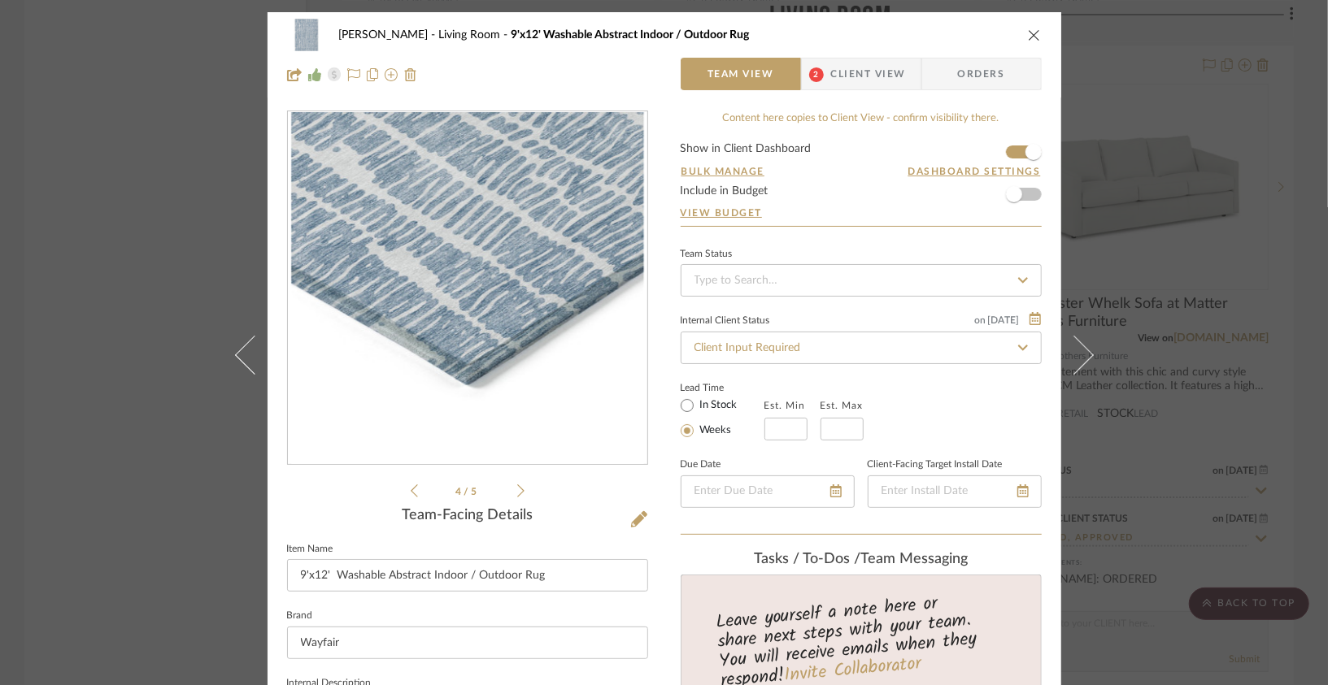
click at [517, 494] on icon at bounding box center [520, 491] width 7 height 15
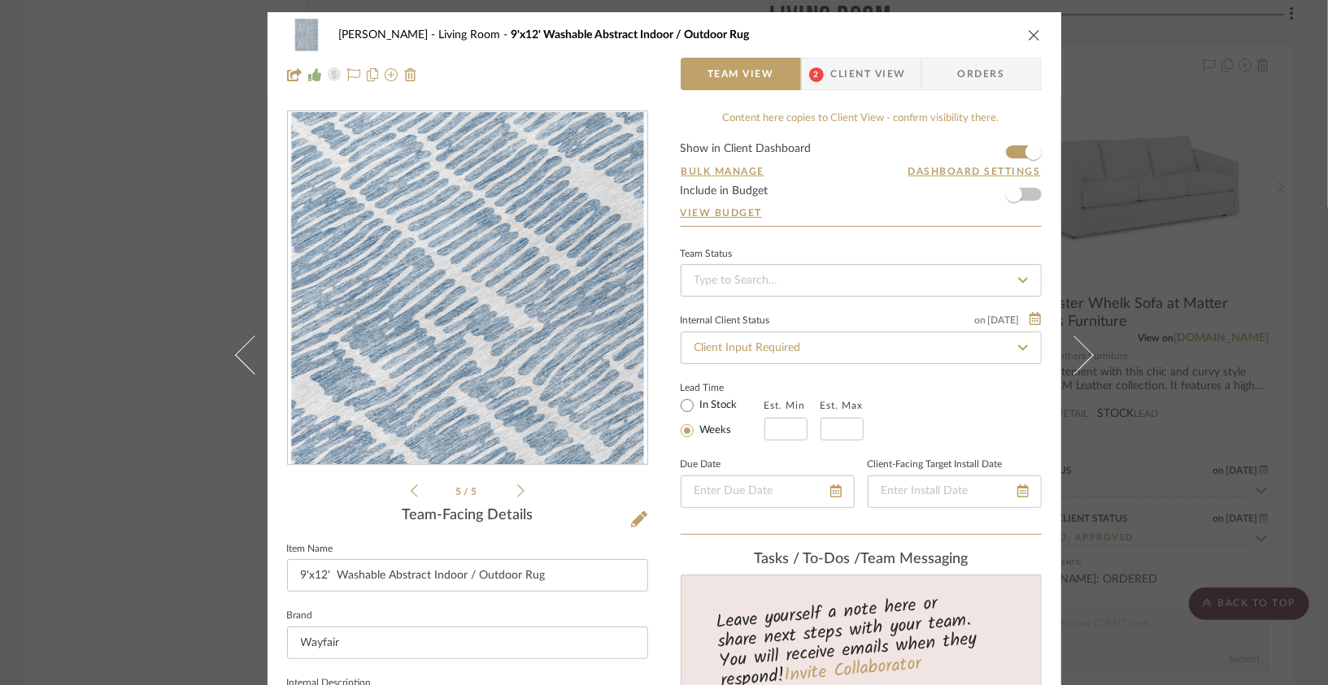
click at [879, 86] on span "Client View" at bounding box center [868, 74] width 75 height 33
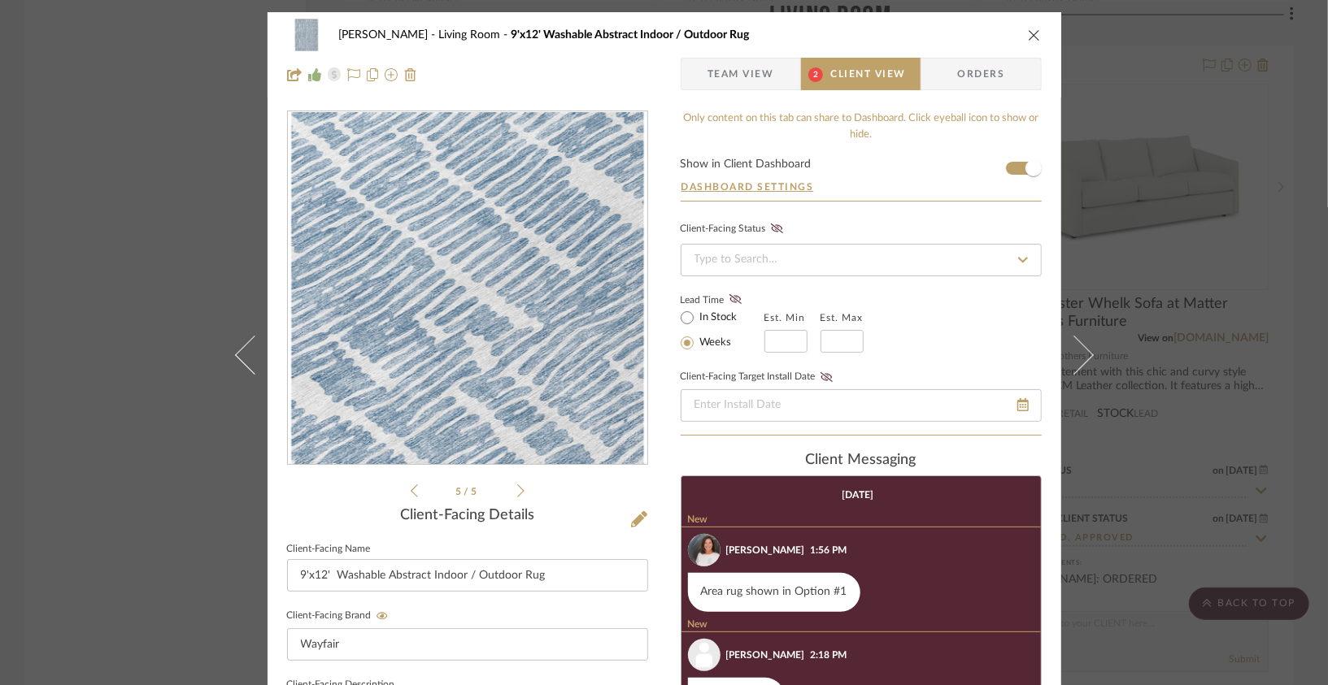
click at [765, 88] on span "Team View" at bounding box center [740, 74] width 67 height 33
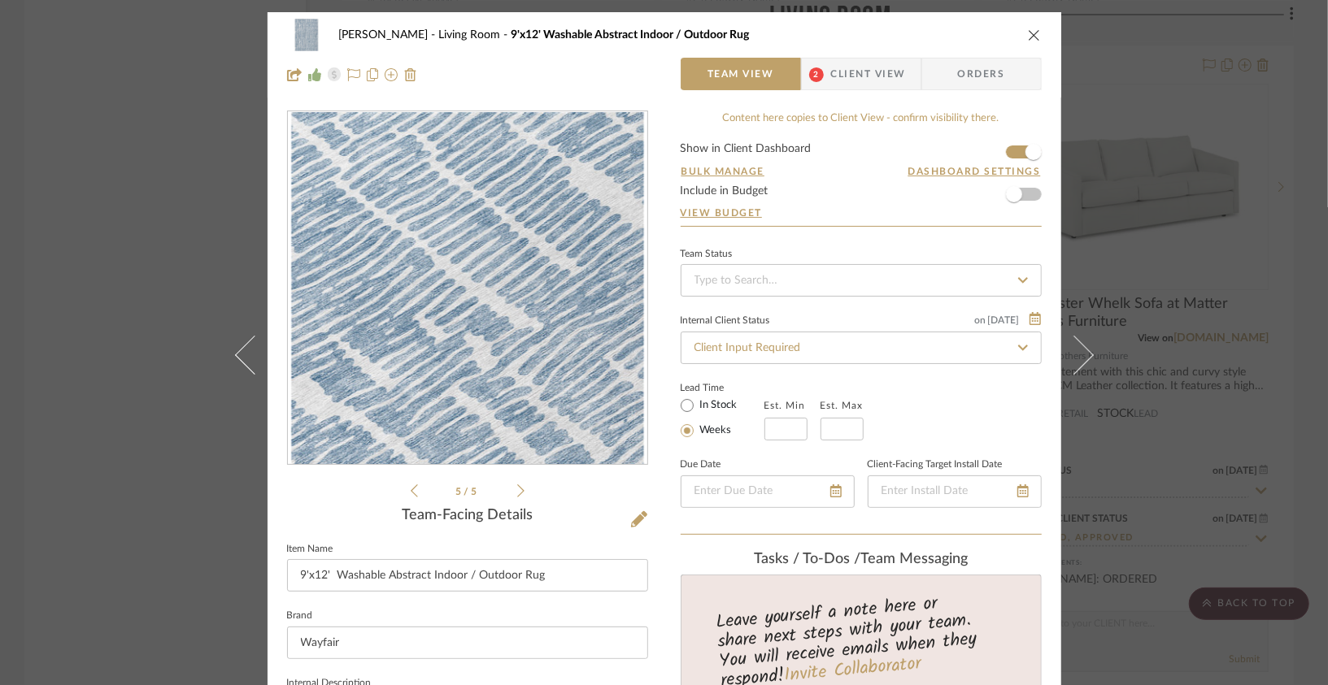
click at [1021, 43] on div "Lois Londe Living Room 9'x12' Washable Abstract Indoor / Outdoor Rug" at bounding box center [664, 35] width 755 height 33
click at [1028, 39] on icon "close" at bounding box center [1034, 34] width 13 height 13
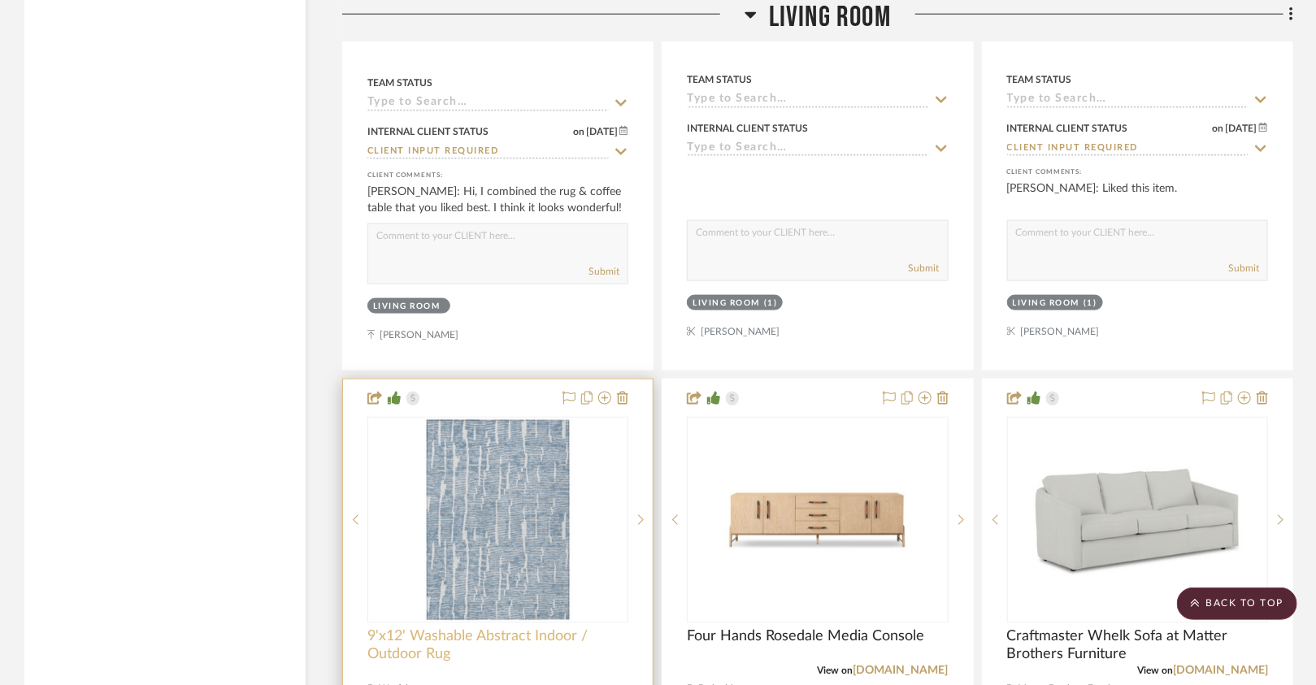
scroll to position [3913, 0]
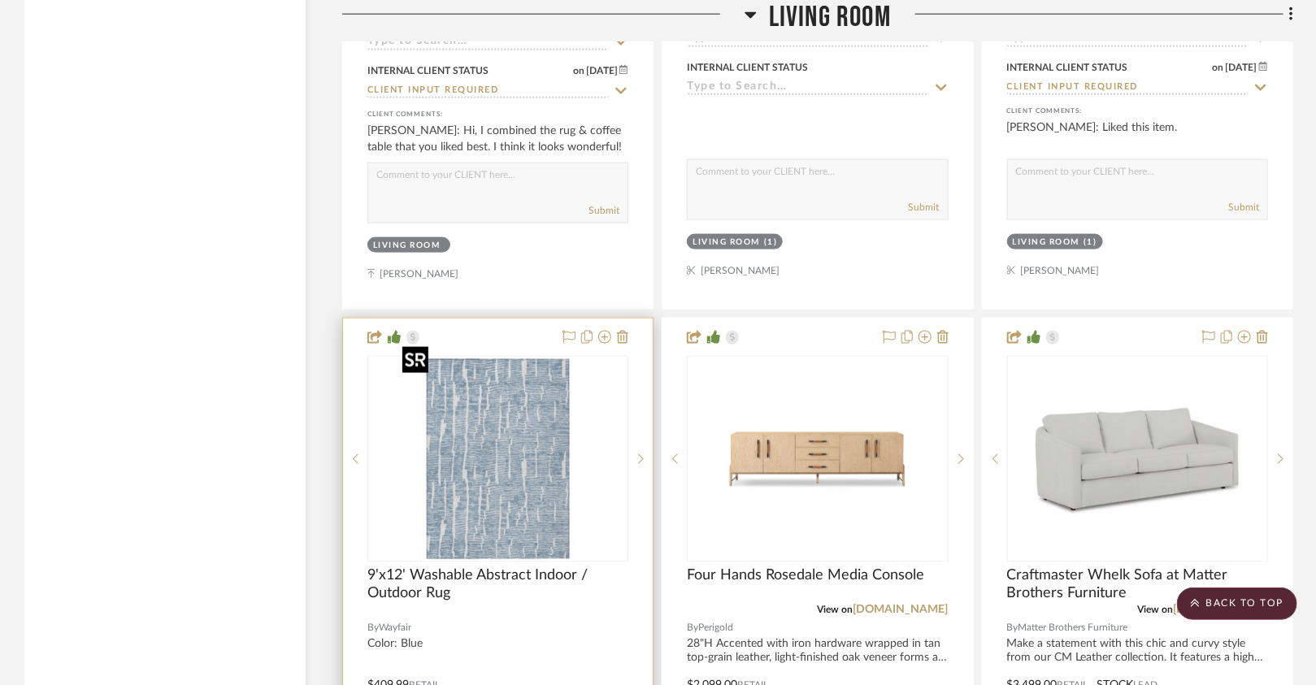
click at [477, 405] on img "0" at bounding box center [498, 459] width 203 height 203
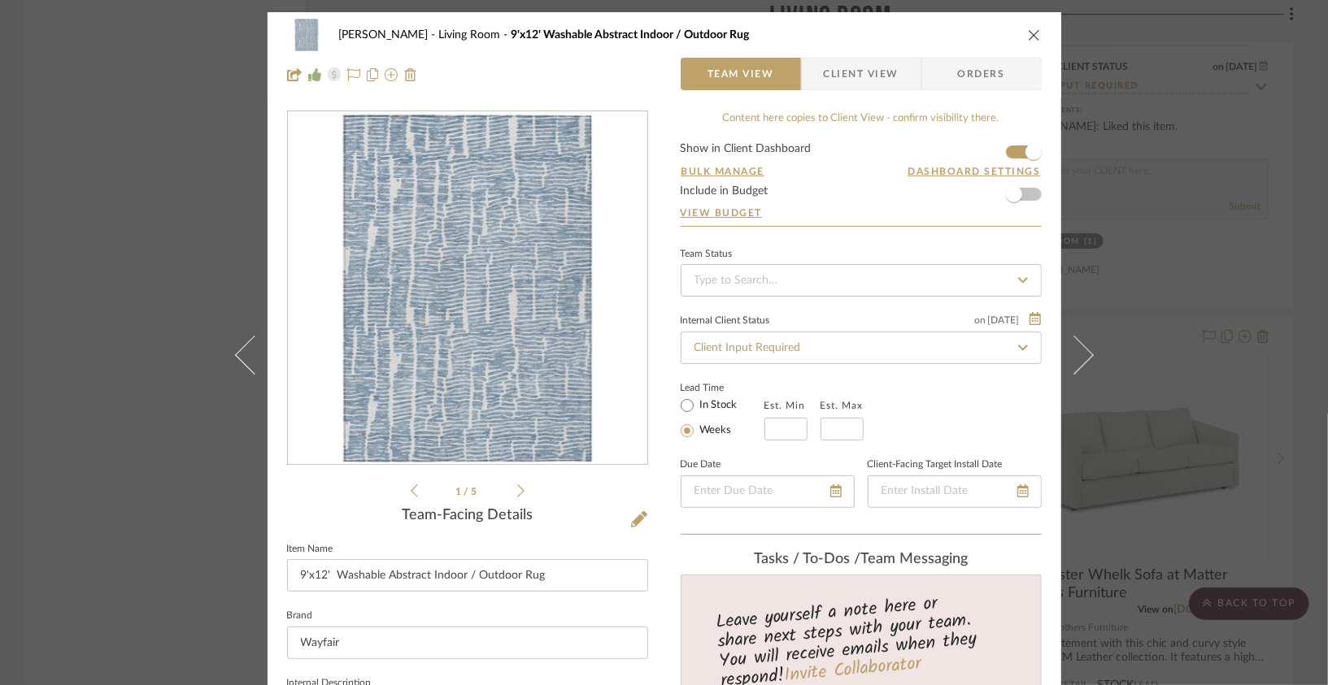
click at [505, 317] on img "0" at bounding box center [467, 288] width 353 height 353
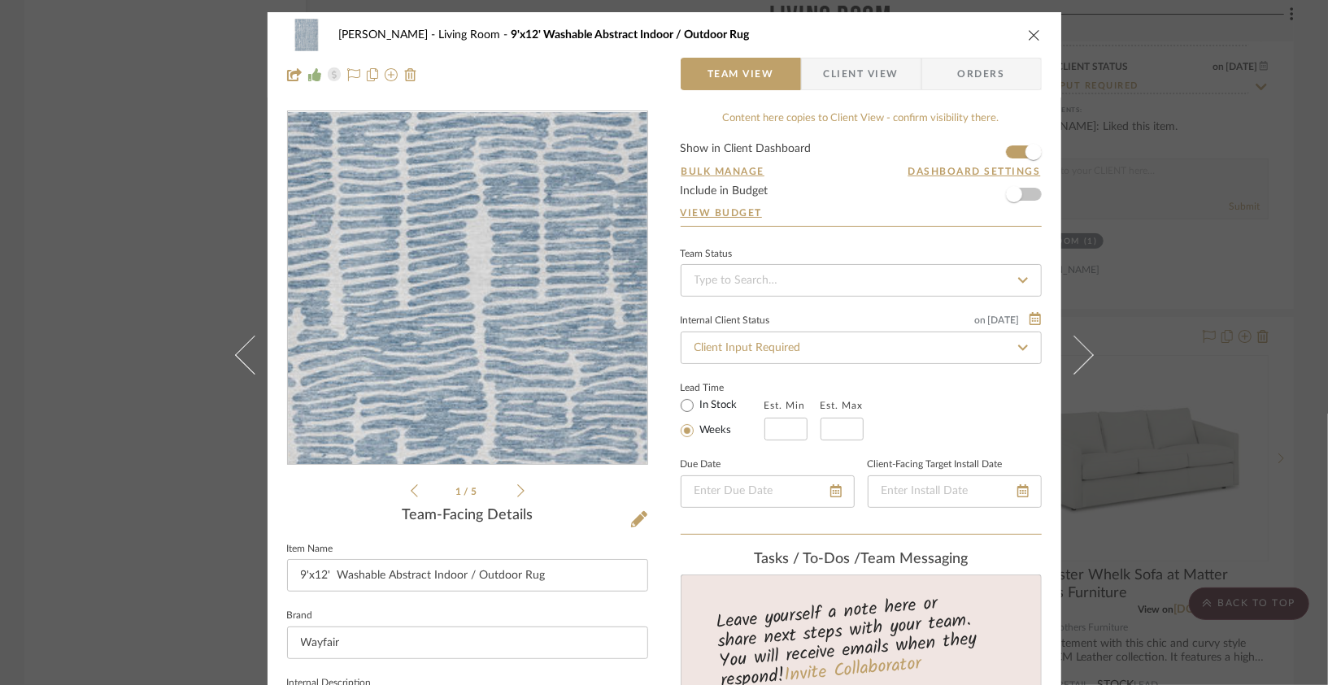
click at [503, 315] on img "0" at bounding box center [467, 288] width 353 height 353
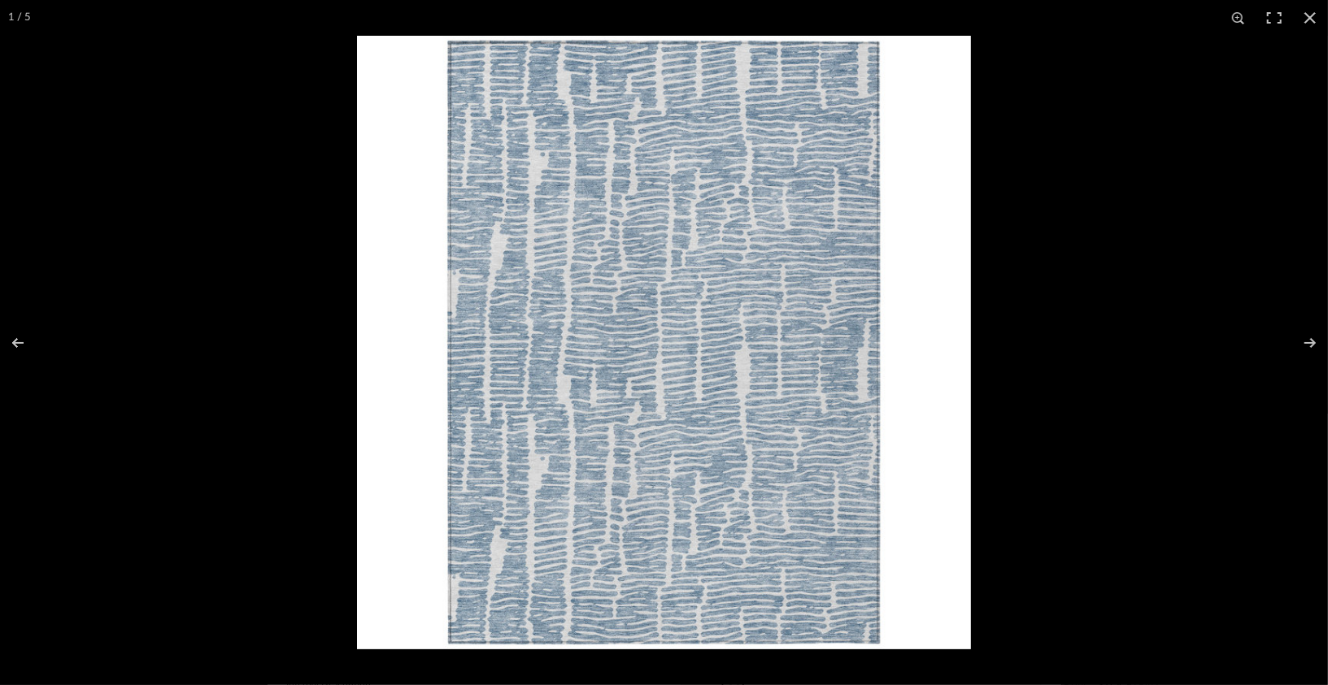
click at [502, 314] on img at bounding box center [664, 343] width 614 height 614
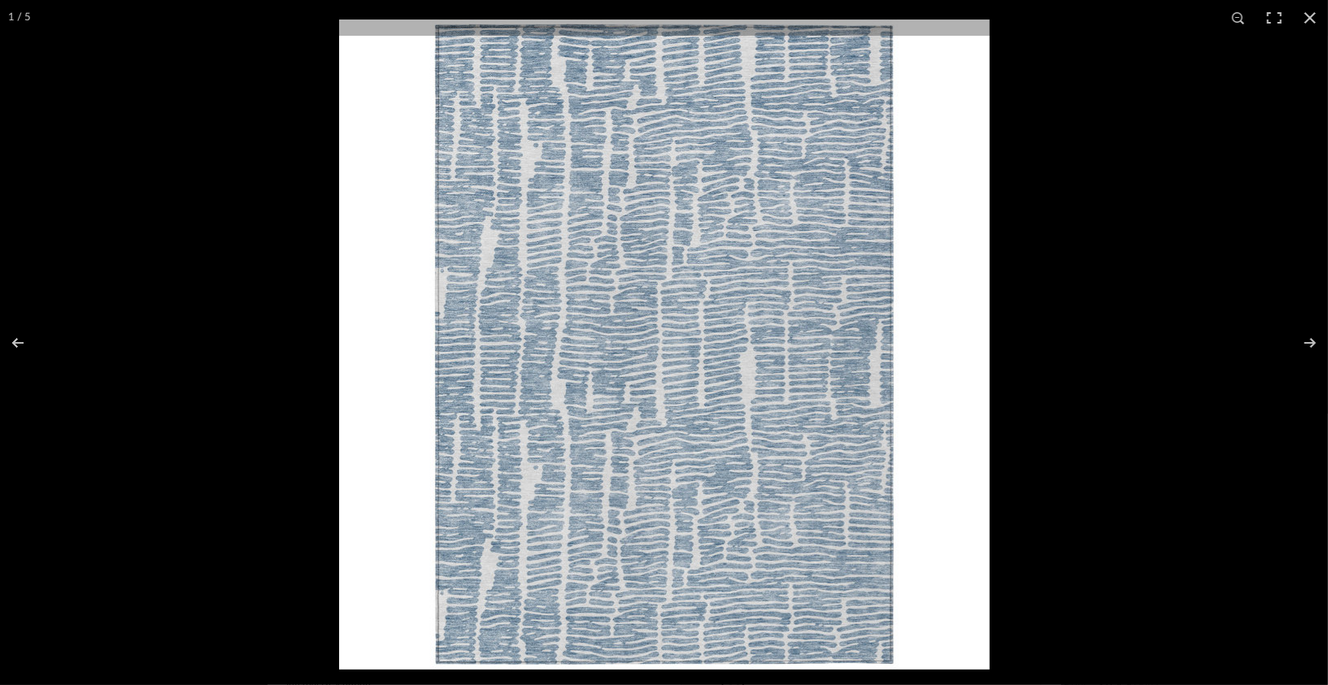
click at [504, 315] on img at bounding box center [664, 345] width 650 height 650
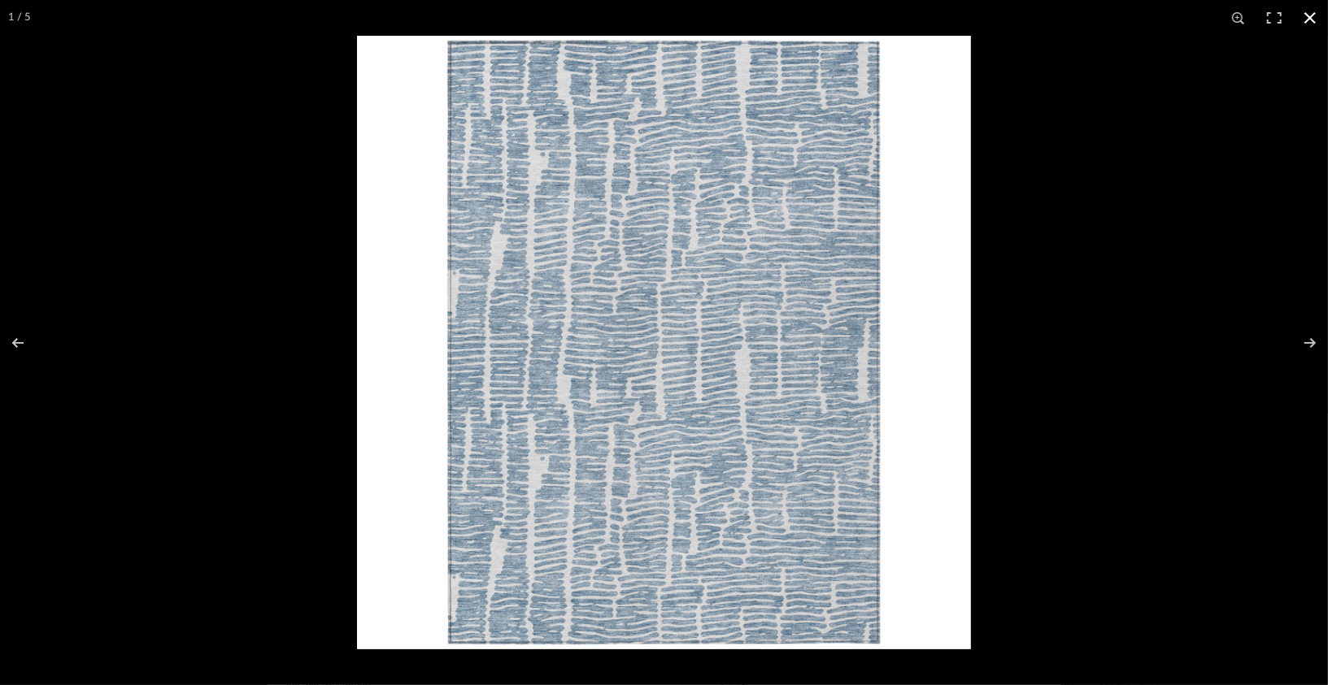
click at [1008, 76] on div at bounding box center [1021, 378] width 1328 height 685
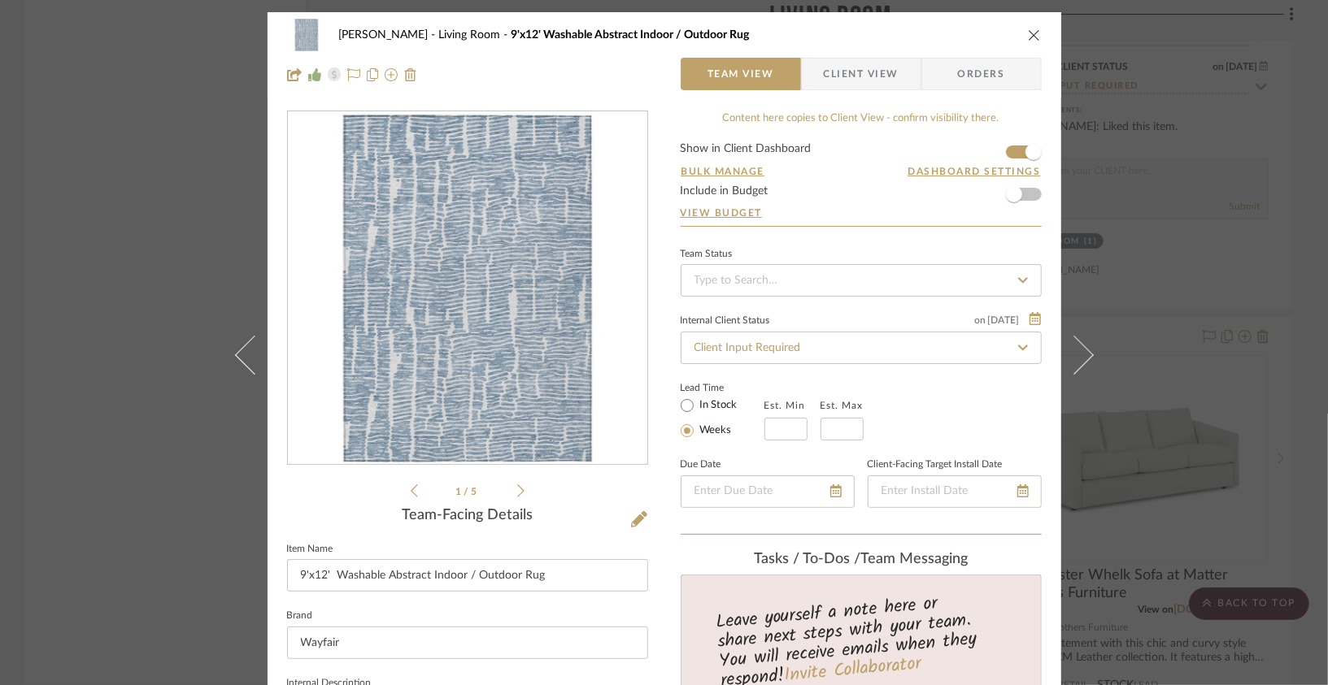
click at [1028, 34] on icon "close" at bounding box center [1034, 34] width 13 height 13
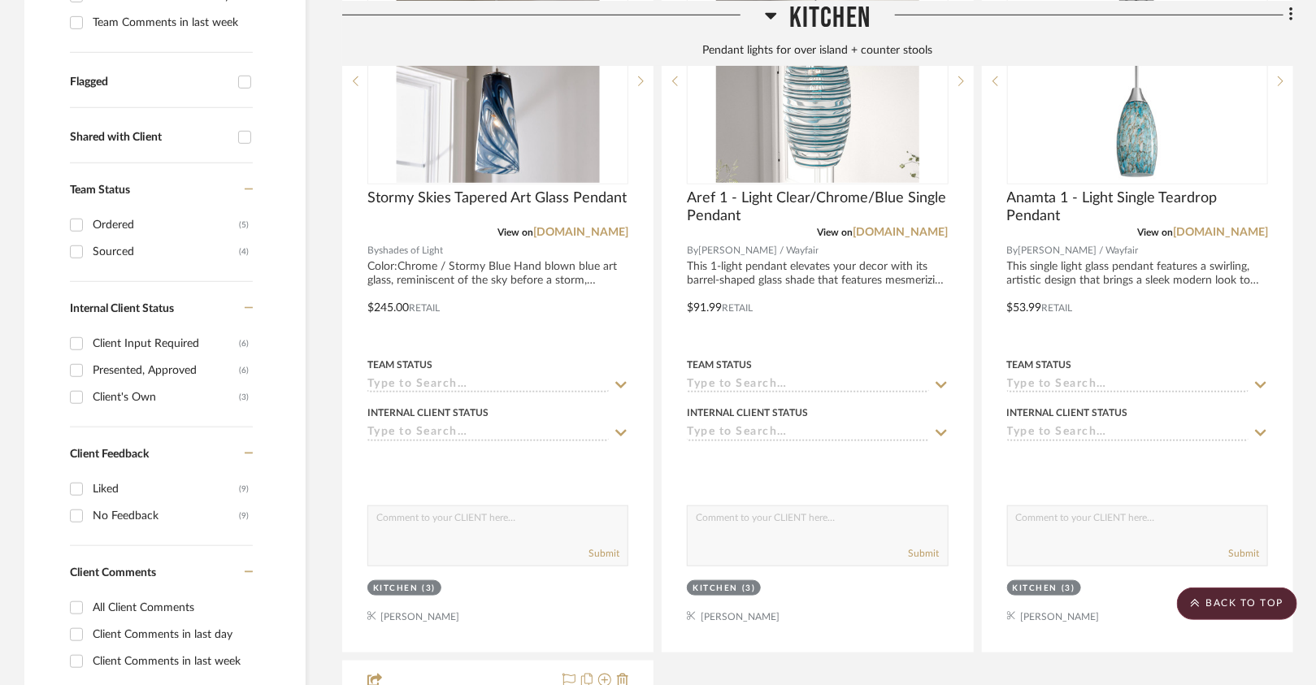
scroll to position [520, 0]
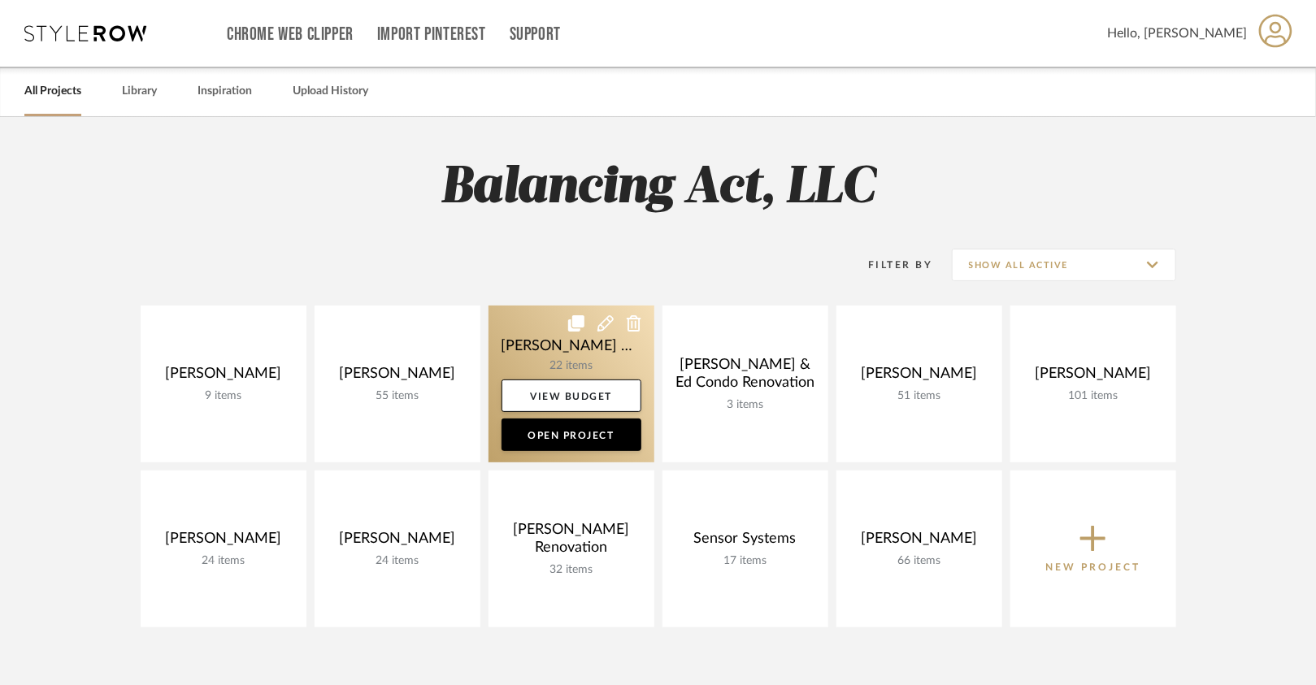
click at [551, 359] on link at bounding box center [572, 384] width 166 height 157
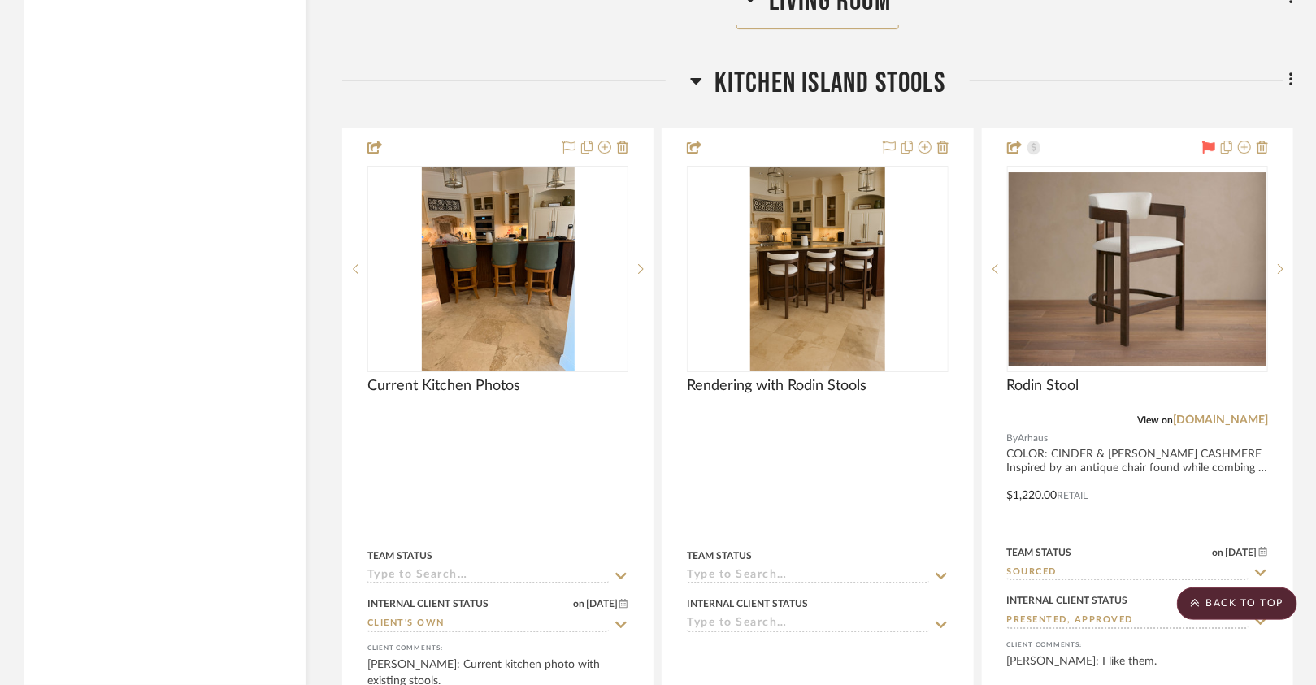
scroll to position [2555, 0]
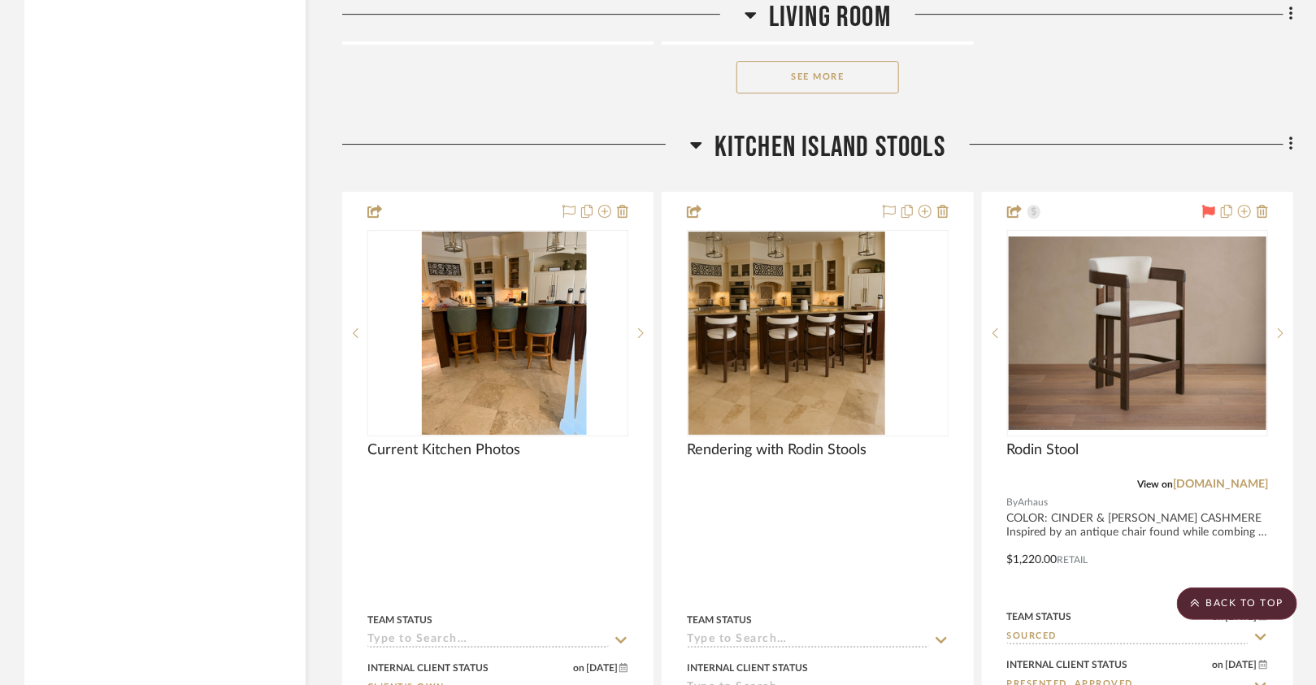
click at [810, 62] on button "See More" at bounding box center [818, 77] width 163 height 33
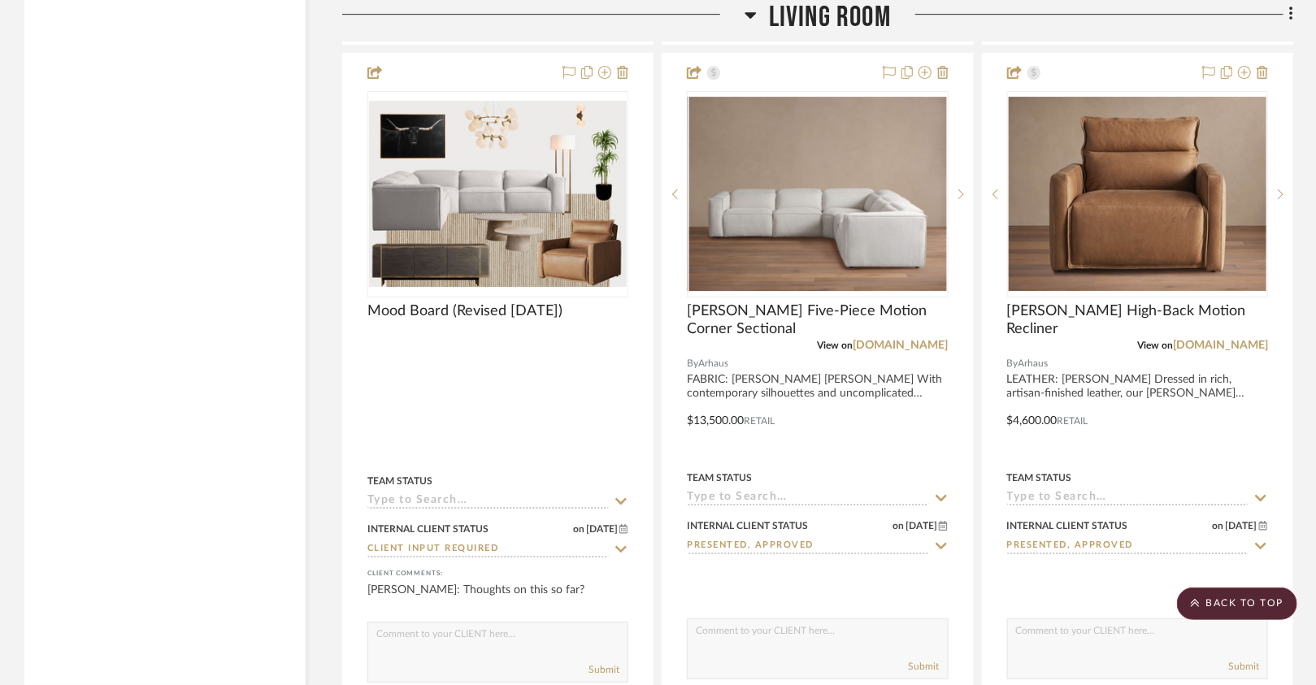
drag, startPoint x: 765, startPoint y: 322, endPoint x: 955, endPoint y: 4, distance: 370.5
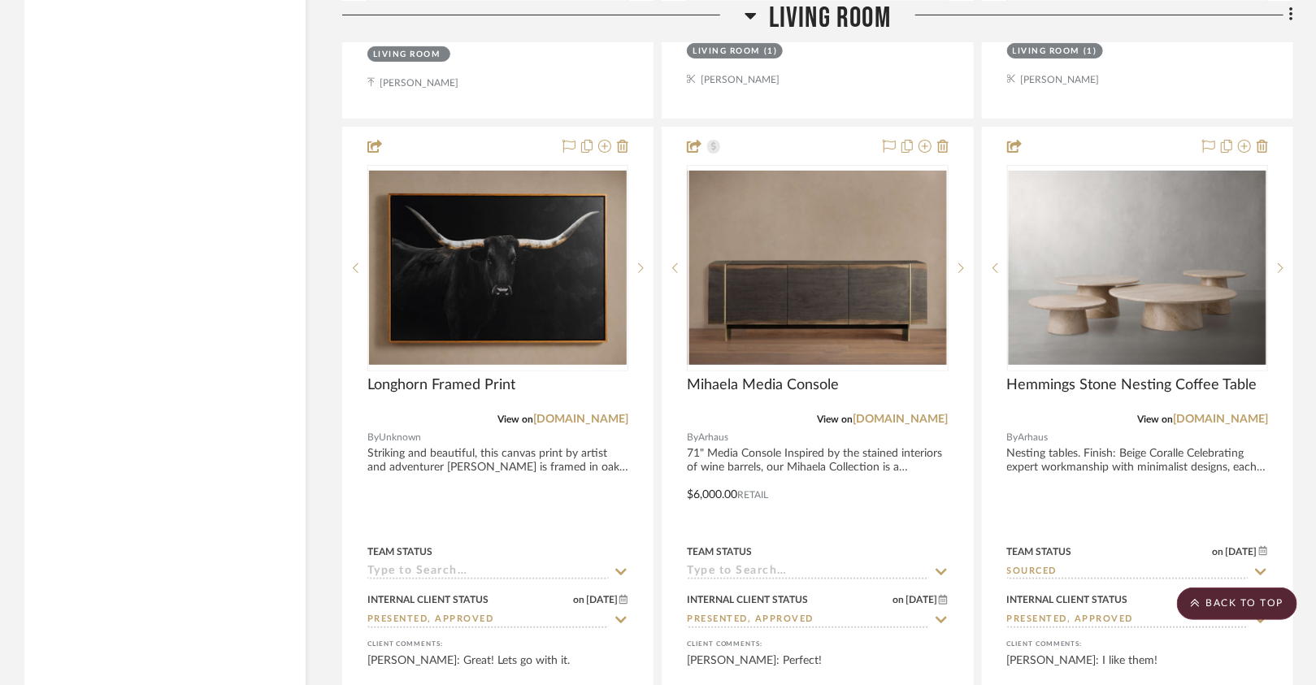
scroll to position [3208, 0]
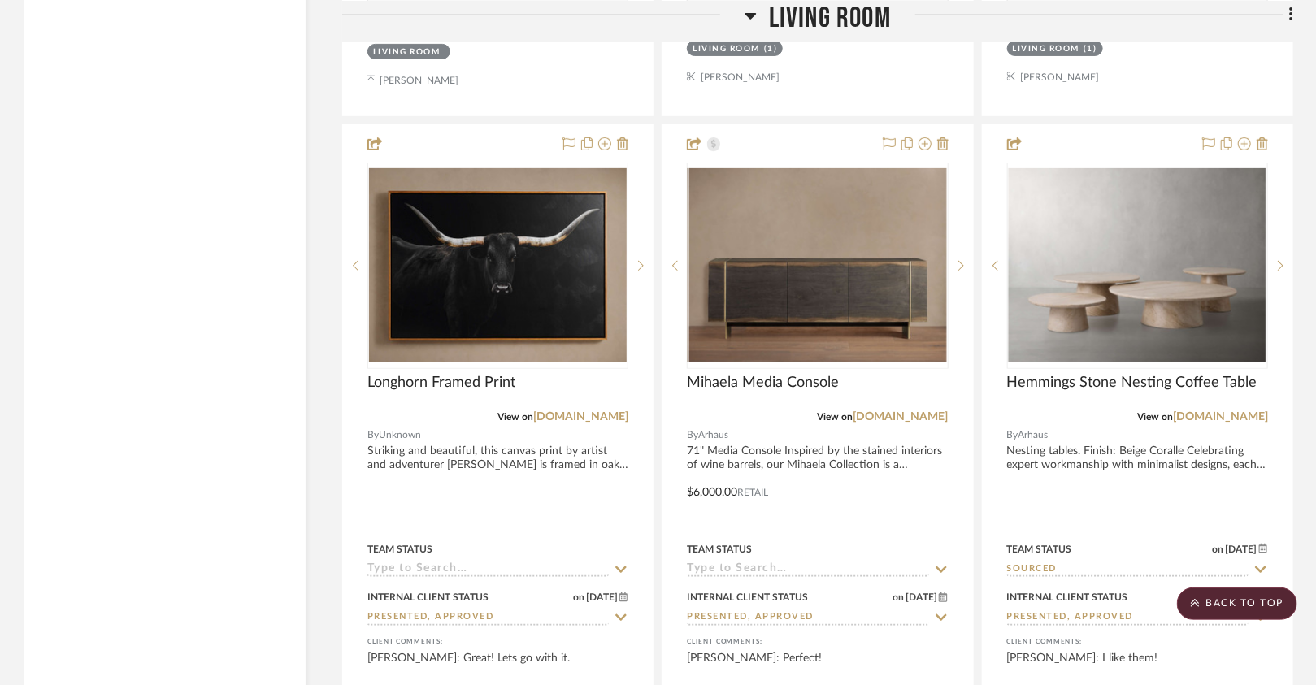
drag, startPoint x: 851, startPoint y: 375, endPoint x: 918, endPoint y: 2, distance: 378.3
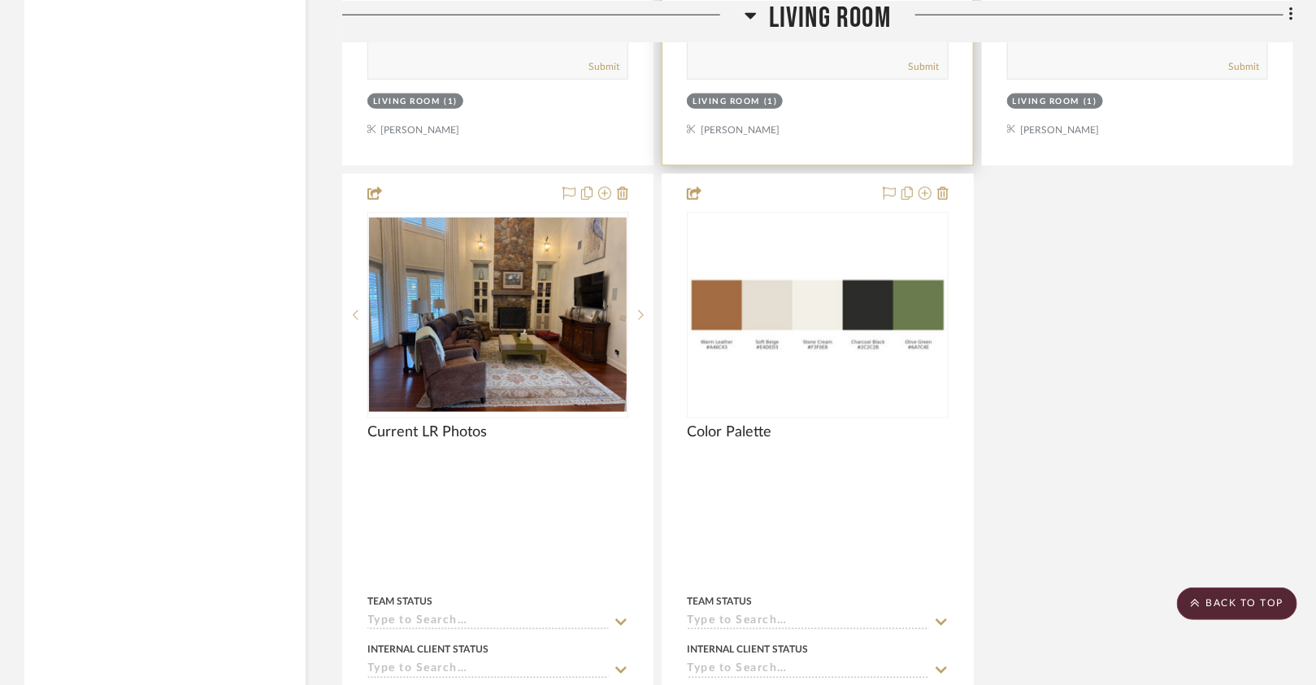
scroll to position [3869, 0]
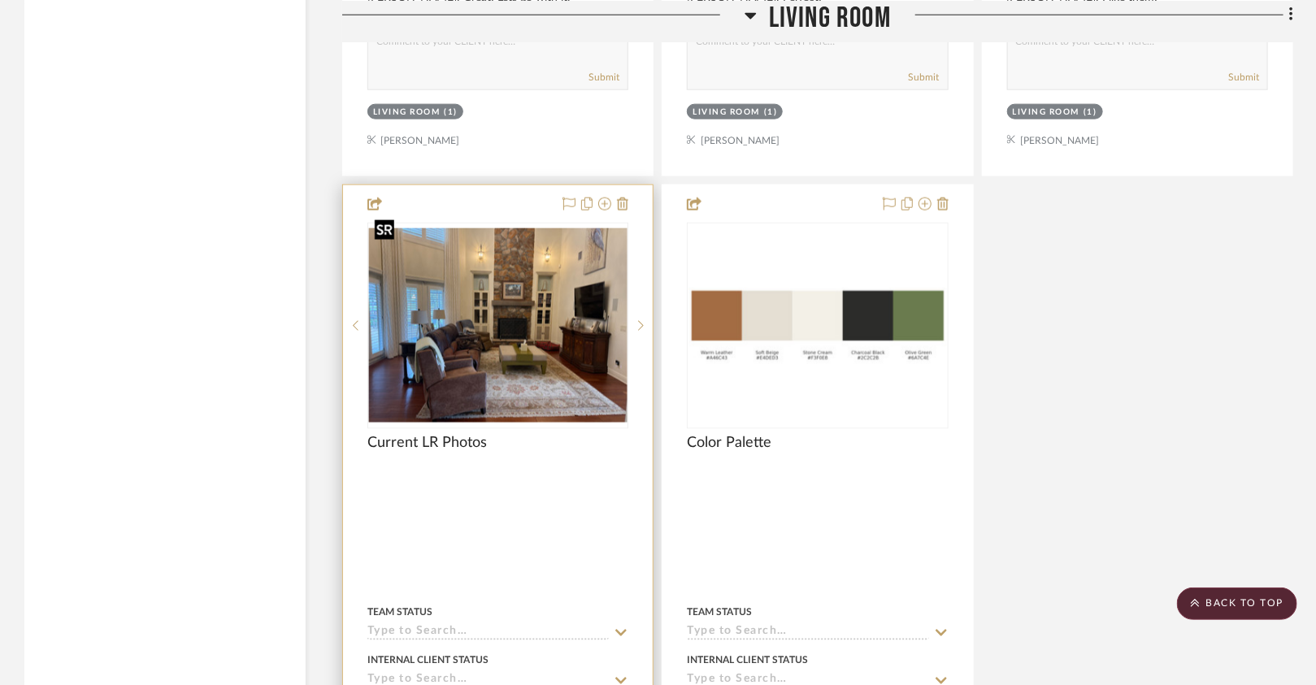
click at [0, 0] on img at bounding box center [0, 0] width 0 height 0
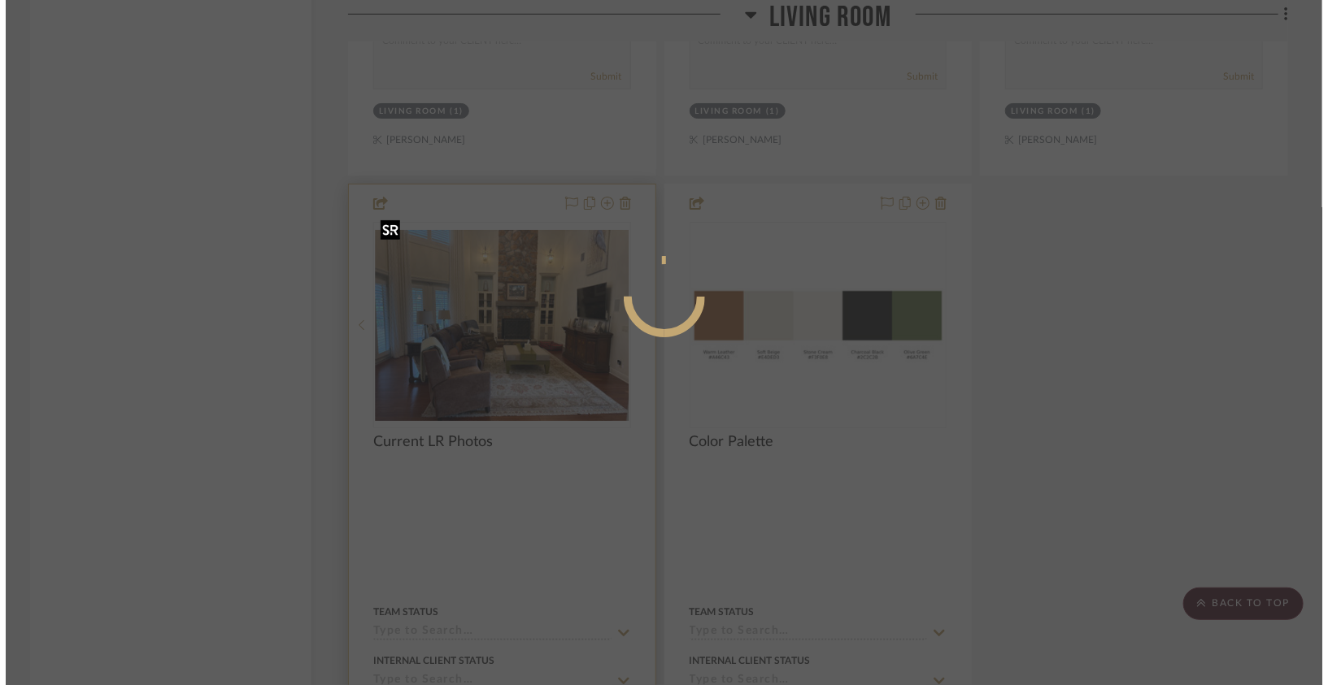
scroll to position [0, 0]
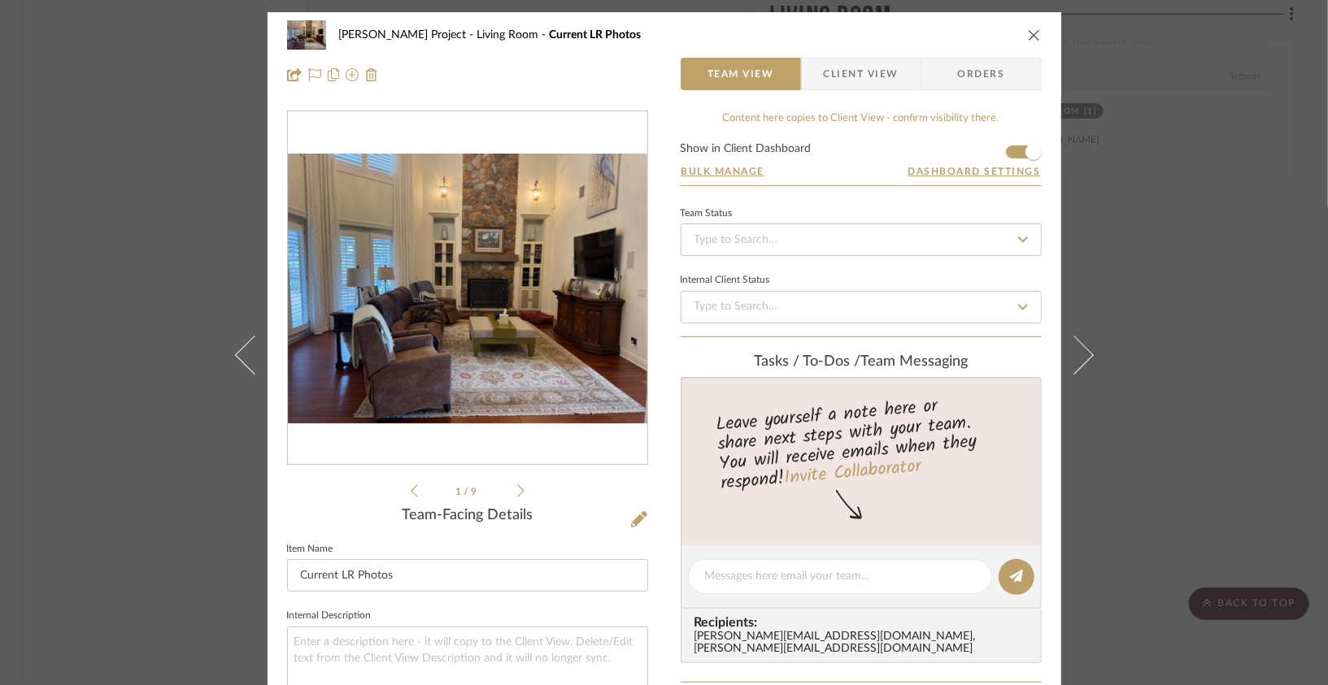
click at [541, 376] on img "0" at bounding box center [467, 289] width 359 height 270
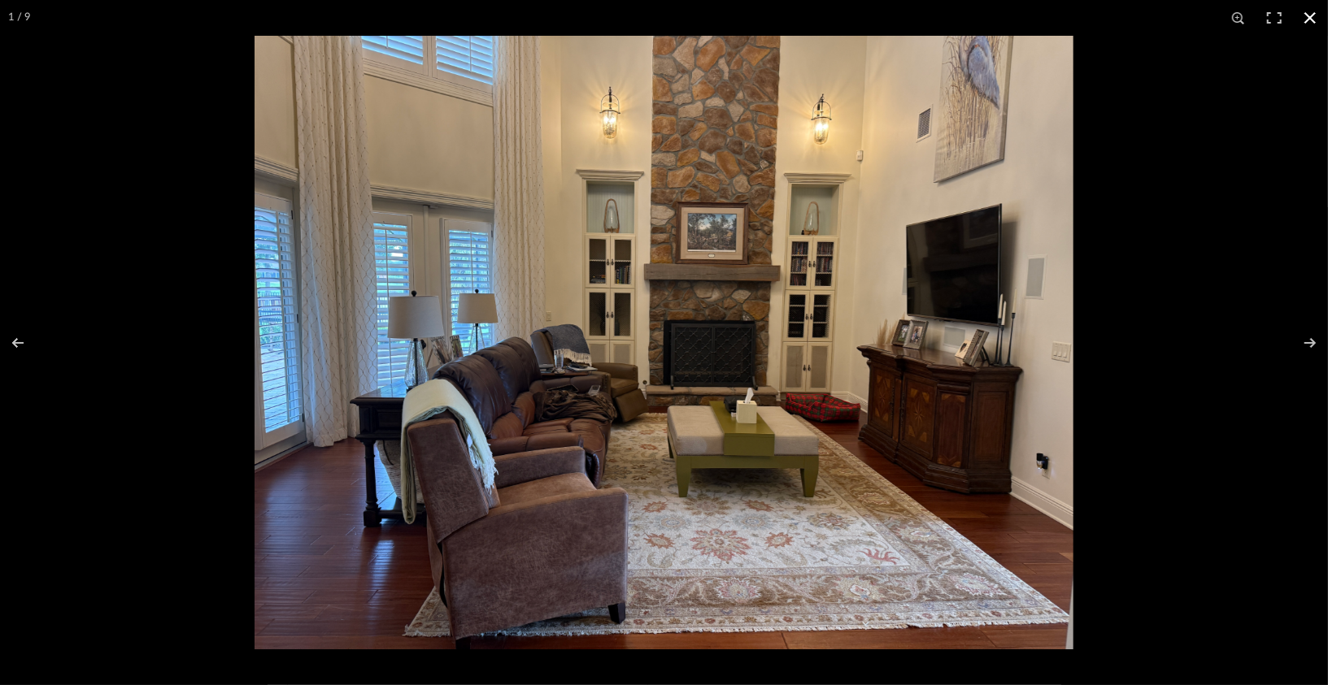
click at [1311, 20] on button at bounding box center [1310, 18] width 36 height 36
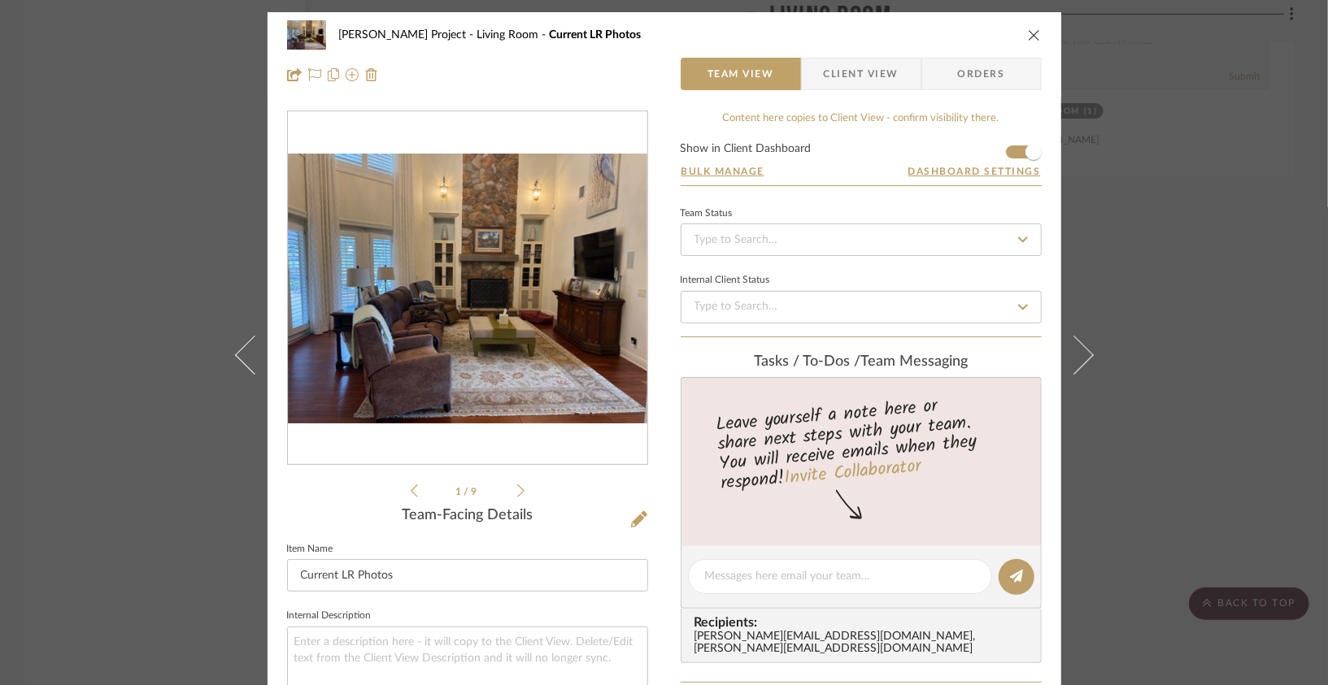
click at [1028, 35] on icon "close" at bounding box center [1034, 34] width 13 height 13
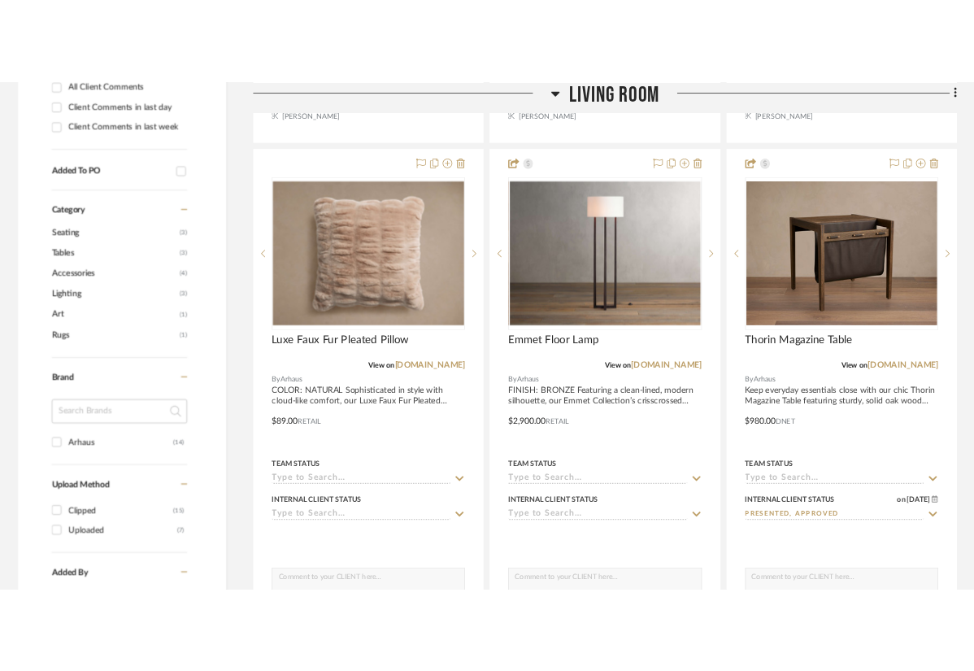
scroll to position [1156, 0]
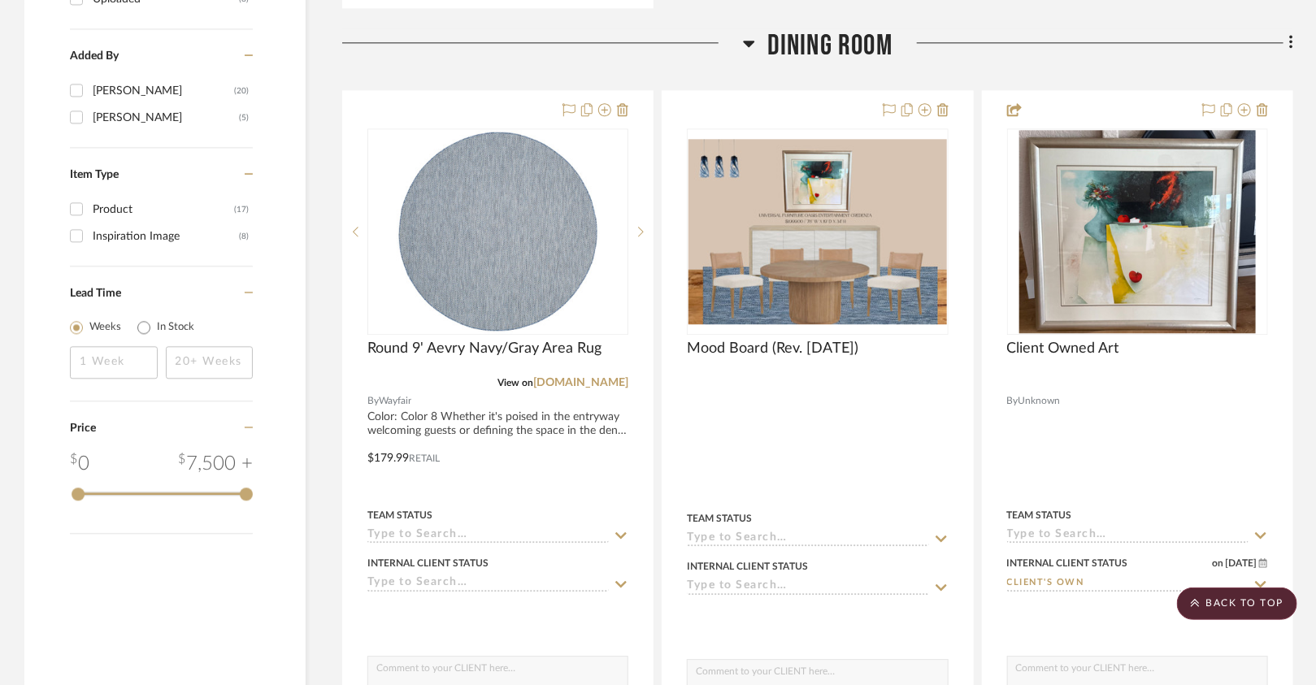
scroll to position [1887, 0]
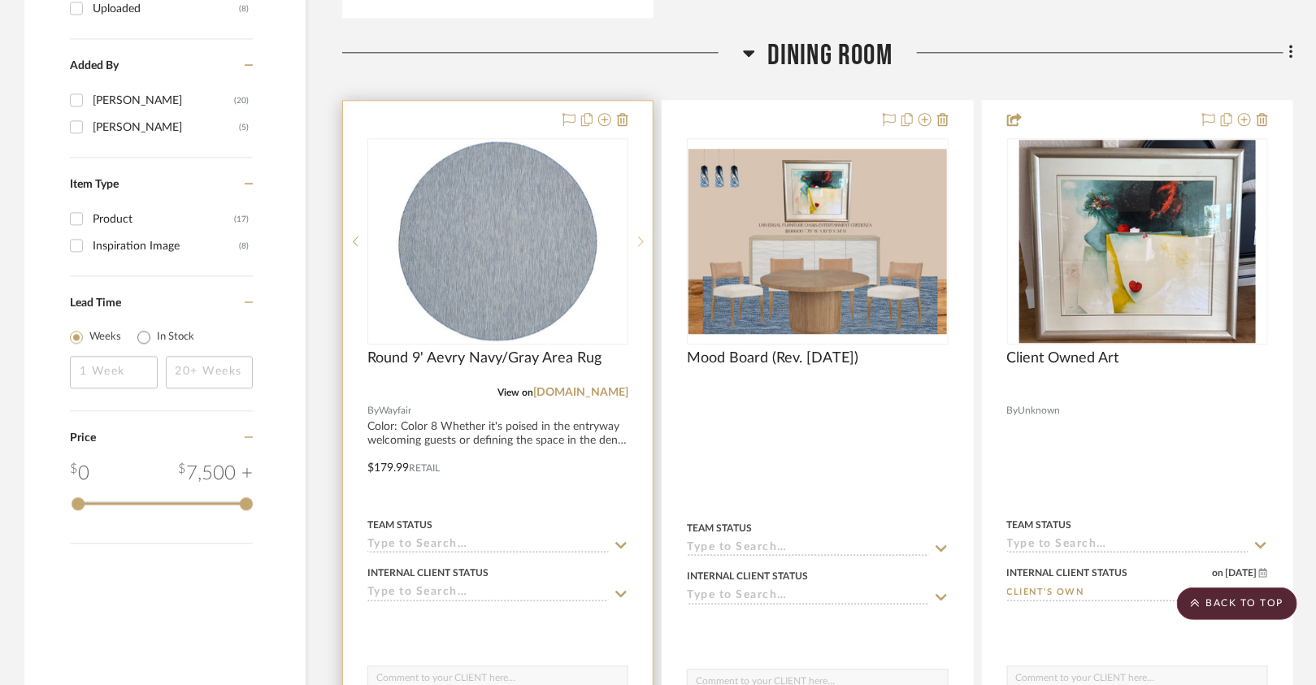
click at [641, 236] on icon at bounding box center [641, 241] width 6 height 11
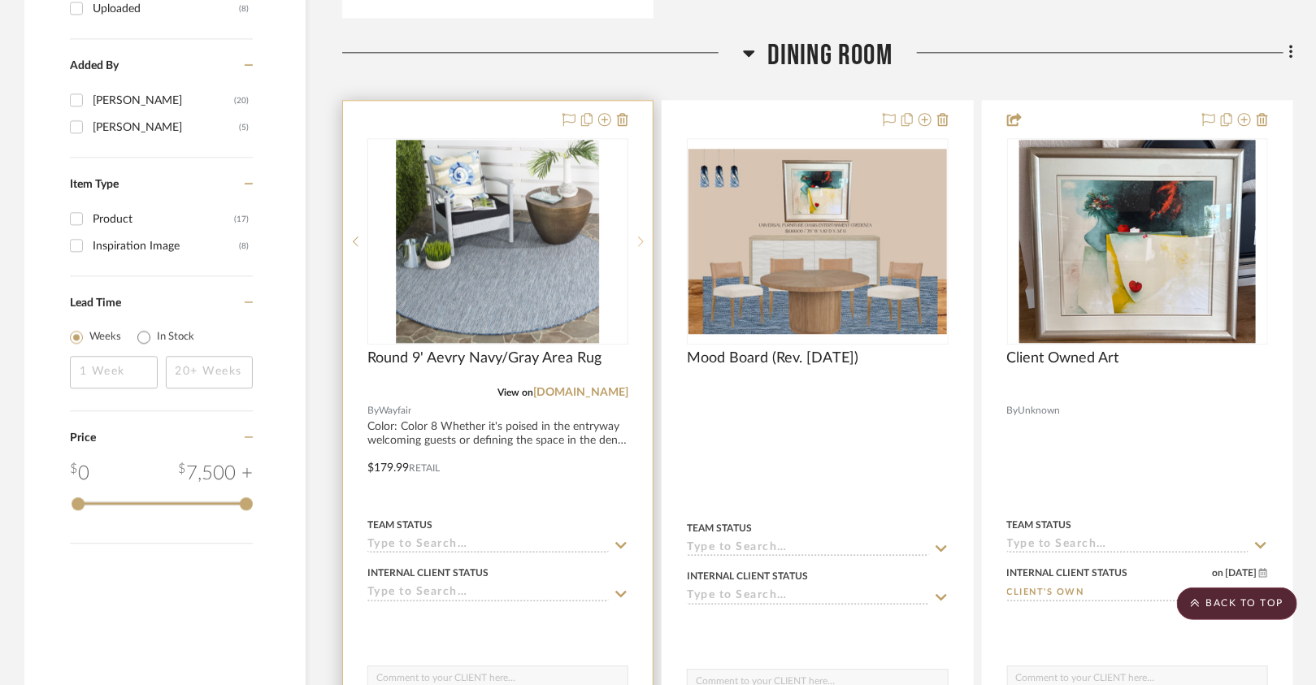
click at [641, 236] on icon at bounding box center [641, 241] width 6 height 11
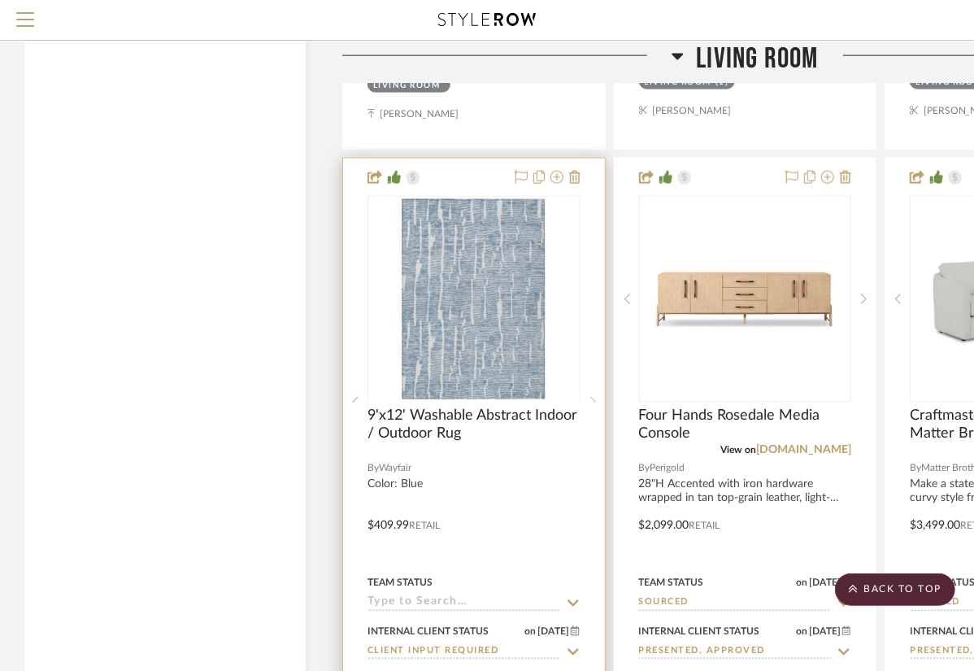
scroll to position [3996, 0]
click at [515, 256] on img "0" at bounding box center [473, 299] width 203 height 203
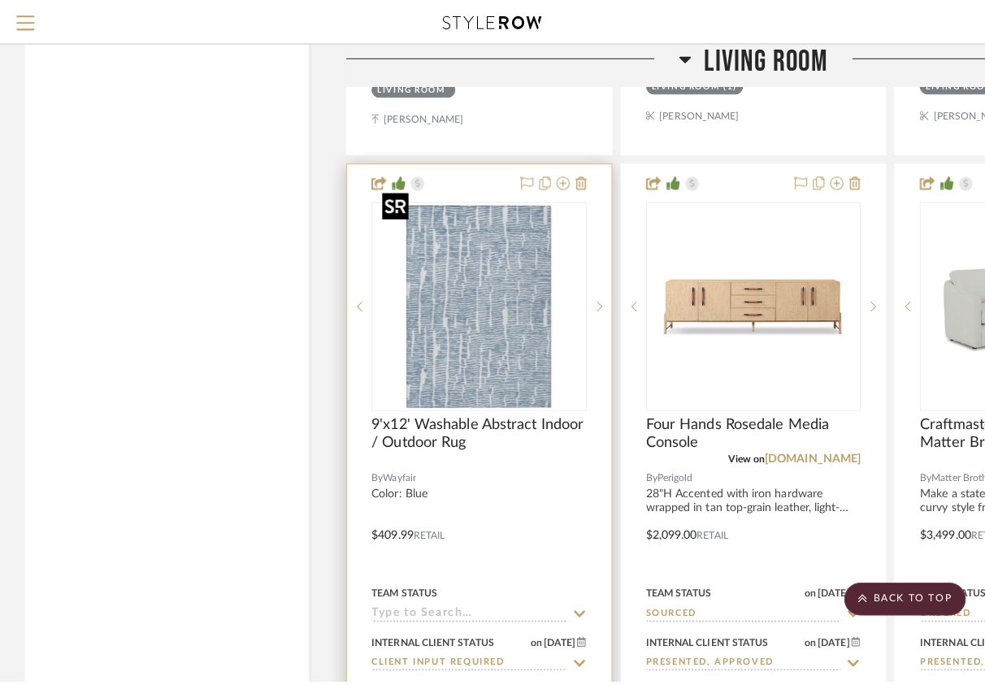
scroll to position [0, 0]
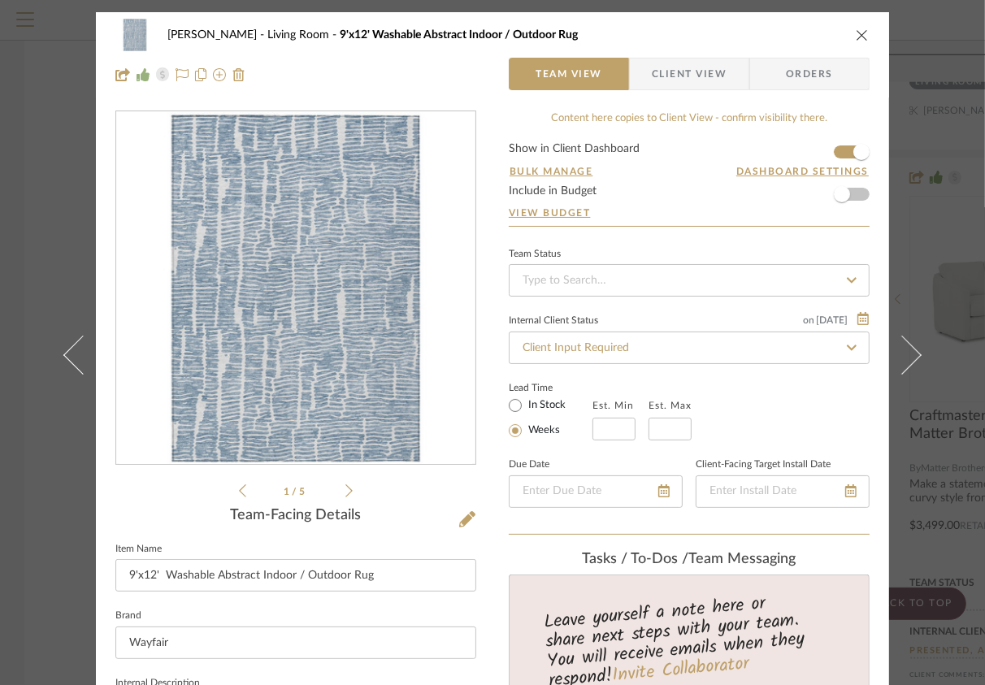
click at [856, 35] on icon "close" at bounding box center [862, 34] width 13 height 13
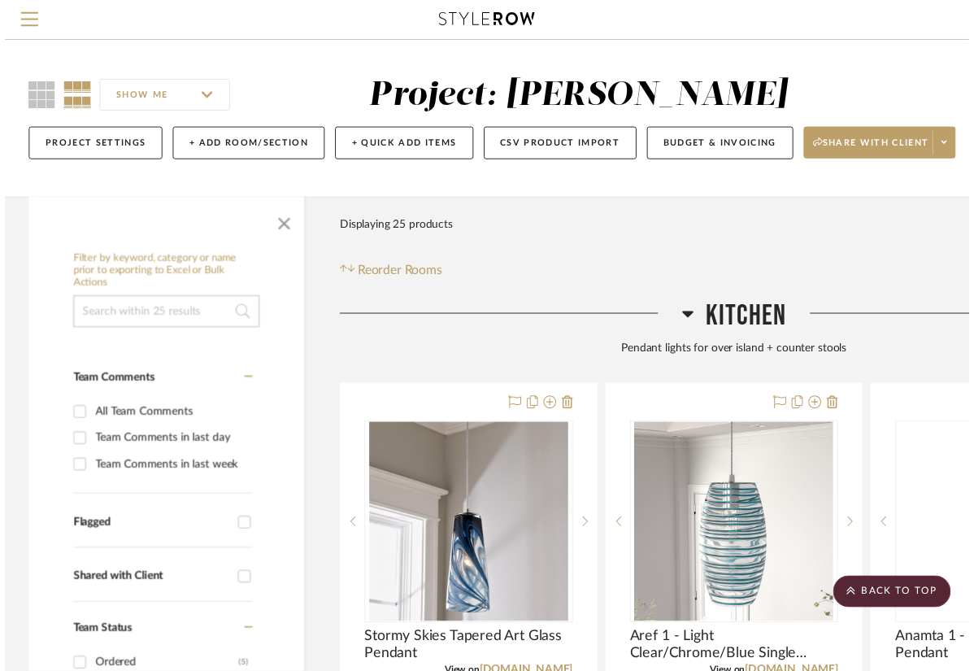
scroll to position [3996, 0]
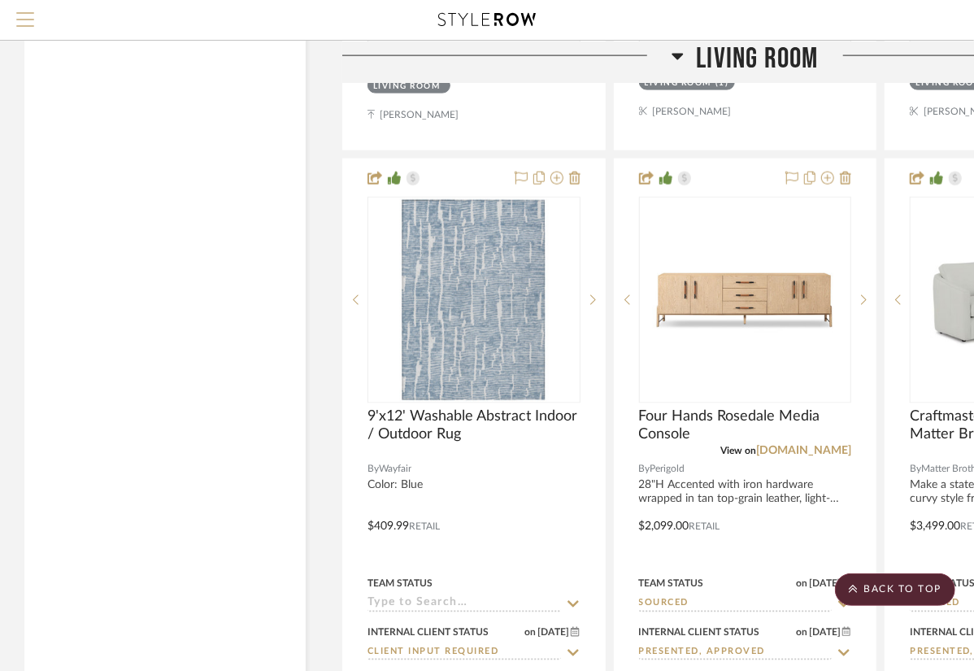
click at [23, 10] on button "Menu" at bounding box center [25, 20] width 50 height 40
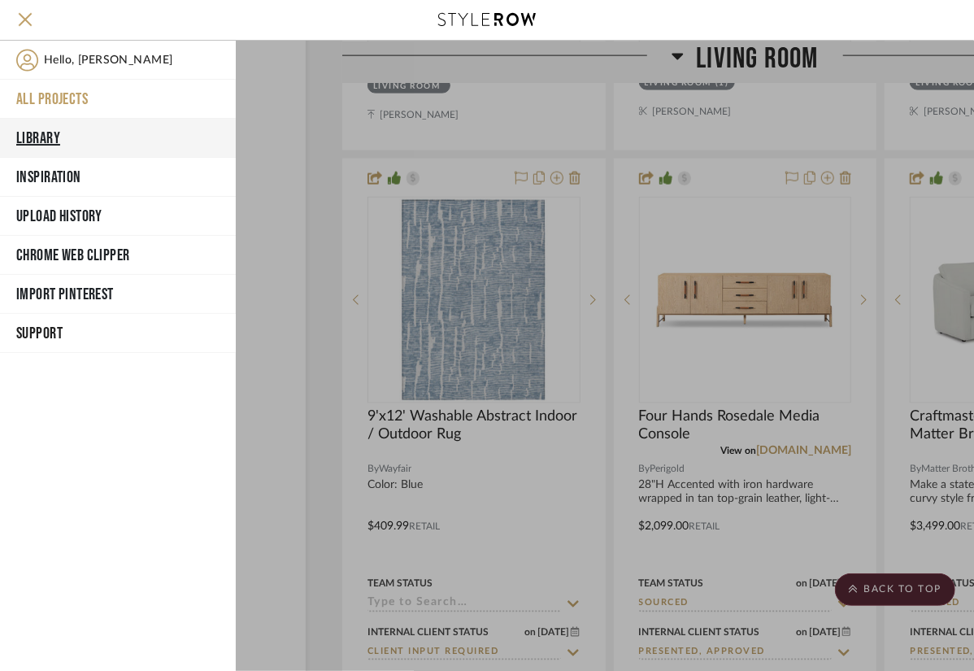
click at [38, 131] on button "Library" at bounding box center [118, 138] width 236 height 39
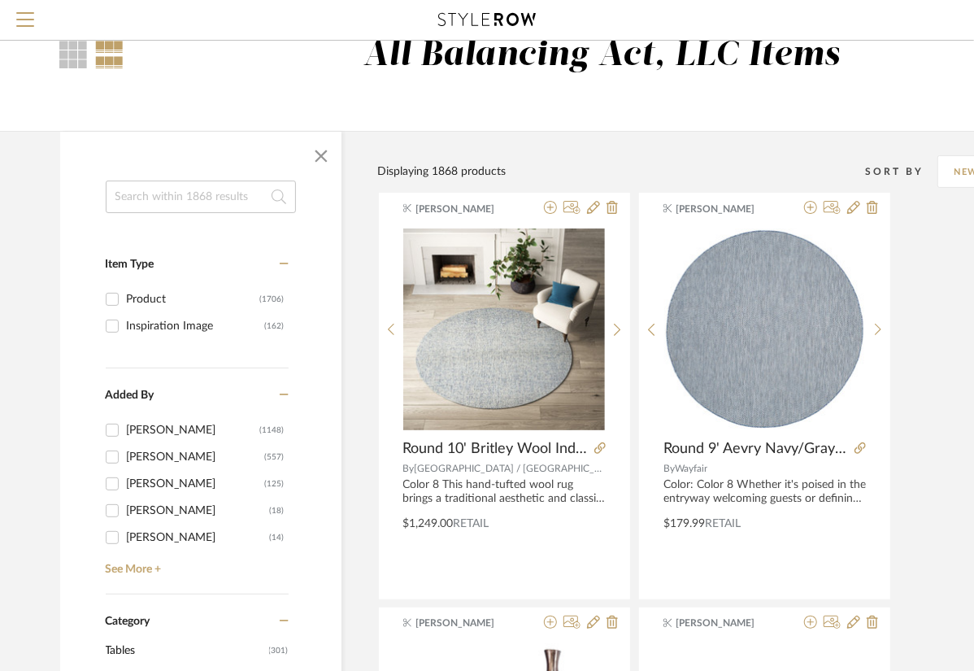
scroll to position [58, 0]
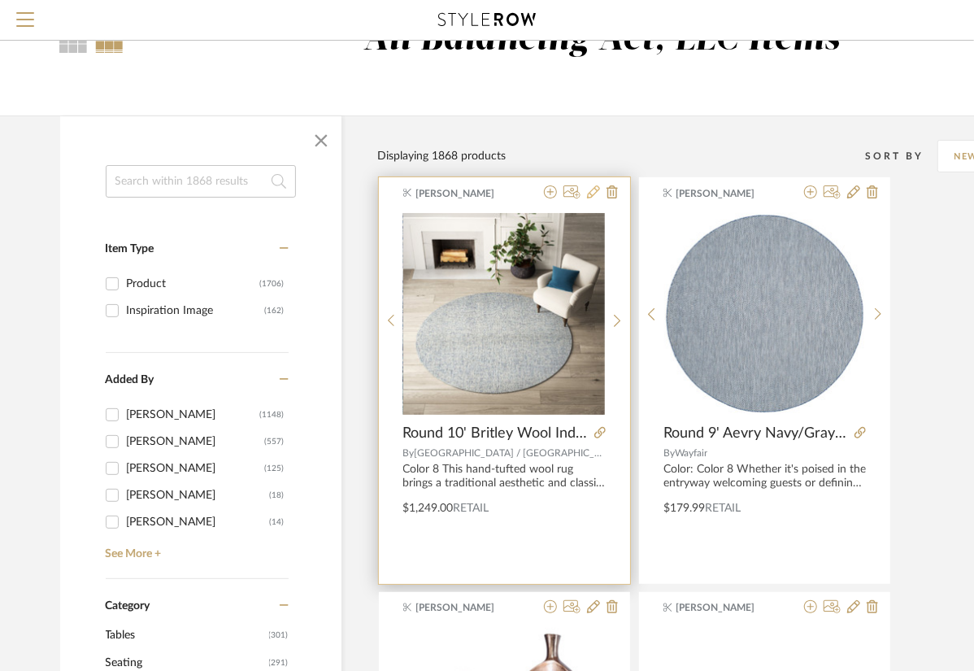
click at [591, 189] on icon at bounding box center [593, 191] width 13 height 13
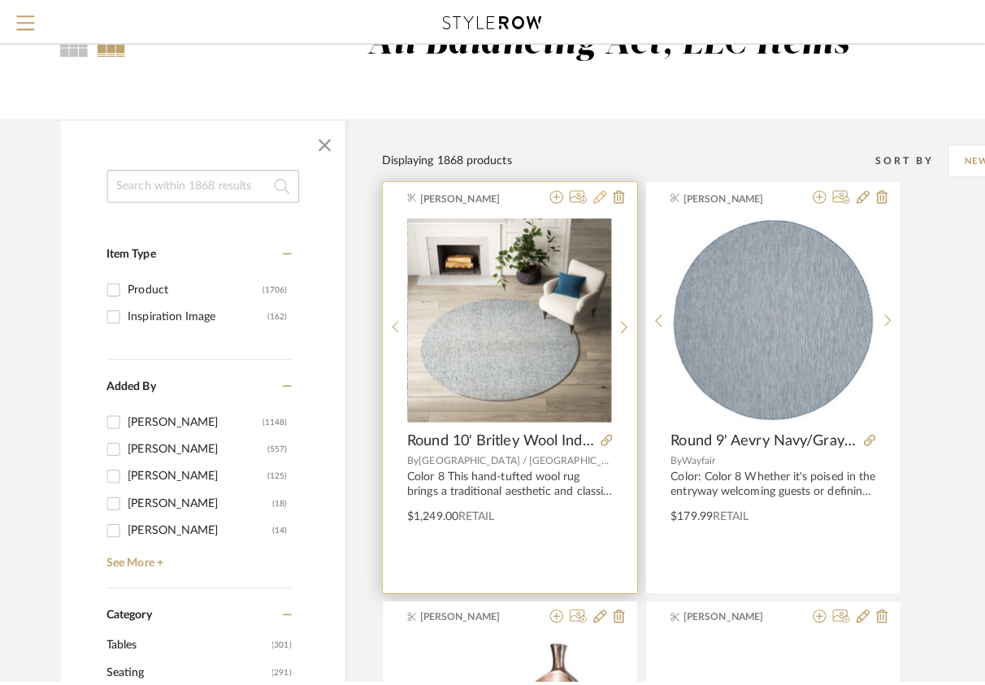
scroll to position [0, 0]
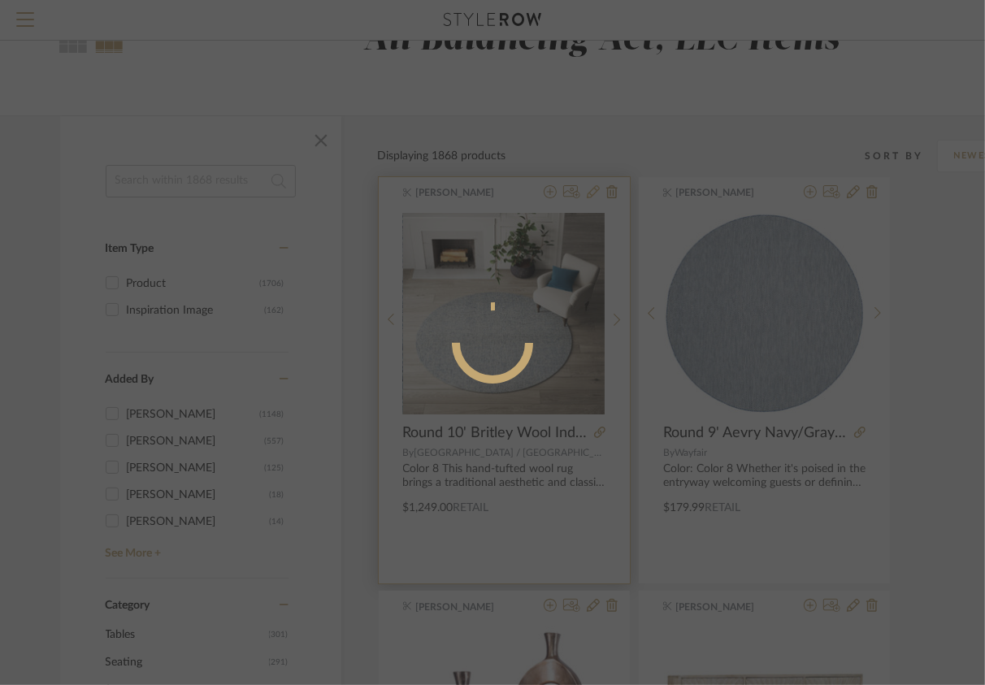
radio input "true"
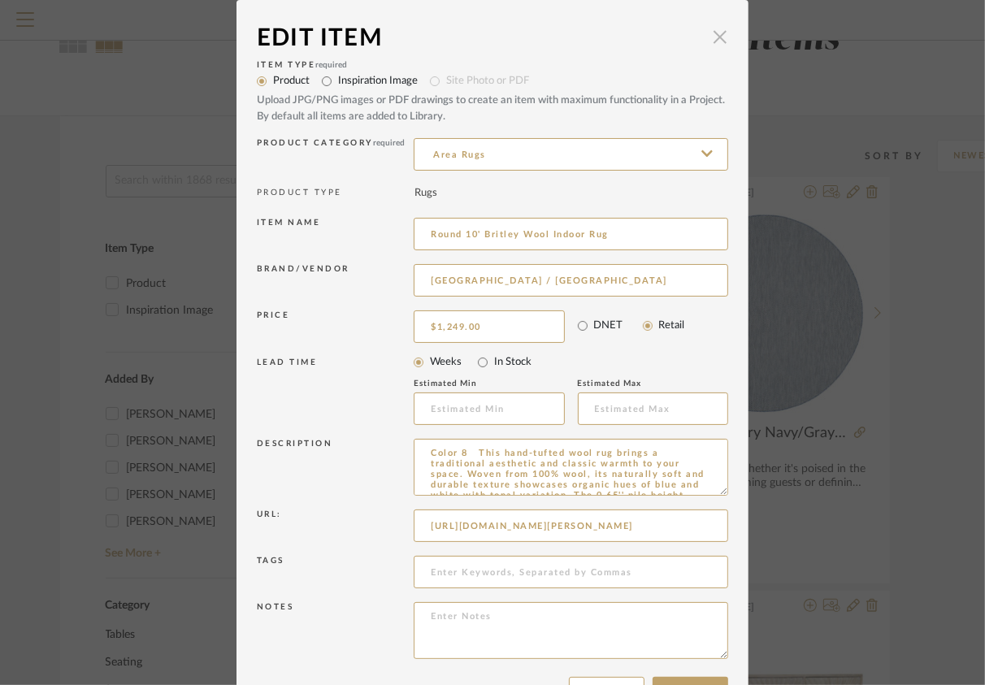
click at [716, 35] on span "button" at bounding box center [720, 36] width 33 height 33
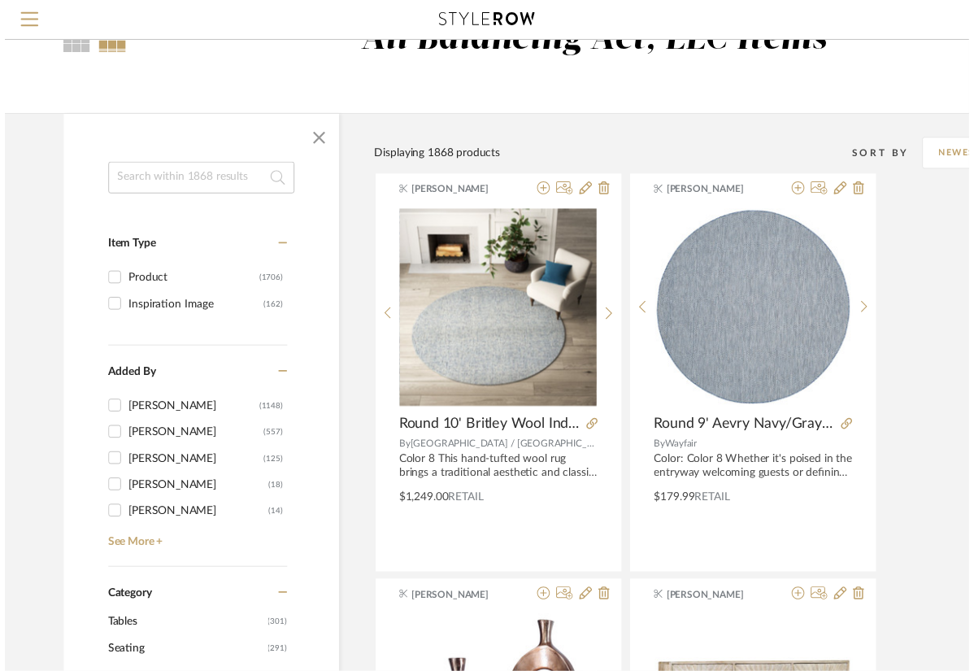
scroll to position [58, 0]
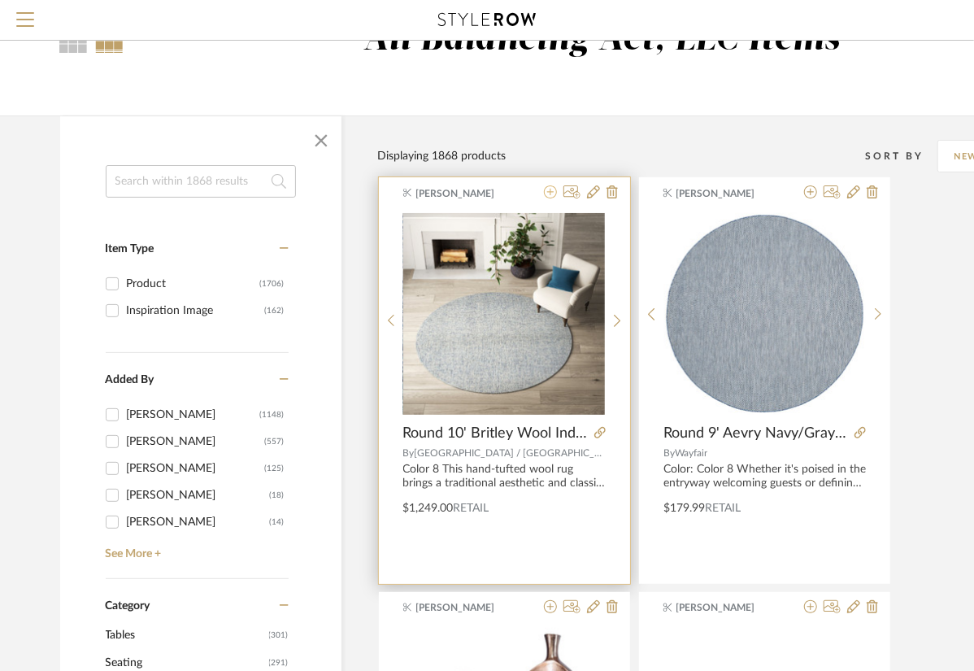
click at [551, 193] on icon at bounding box center [550, 191] width 13 height 13
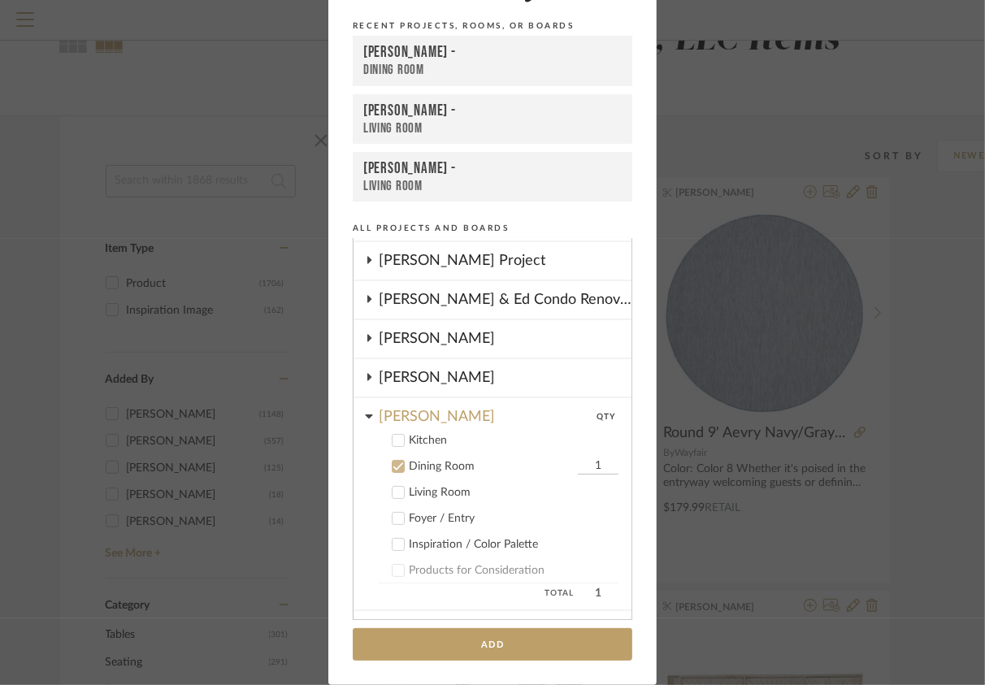
scroll to position [106, 0]
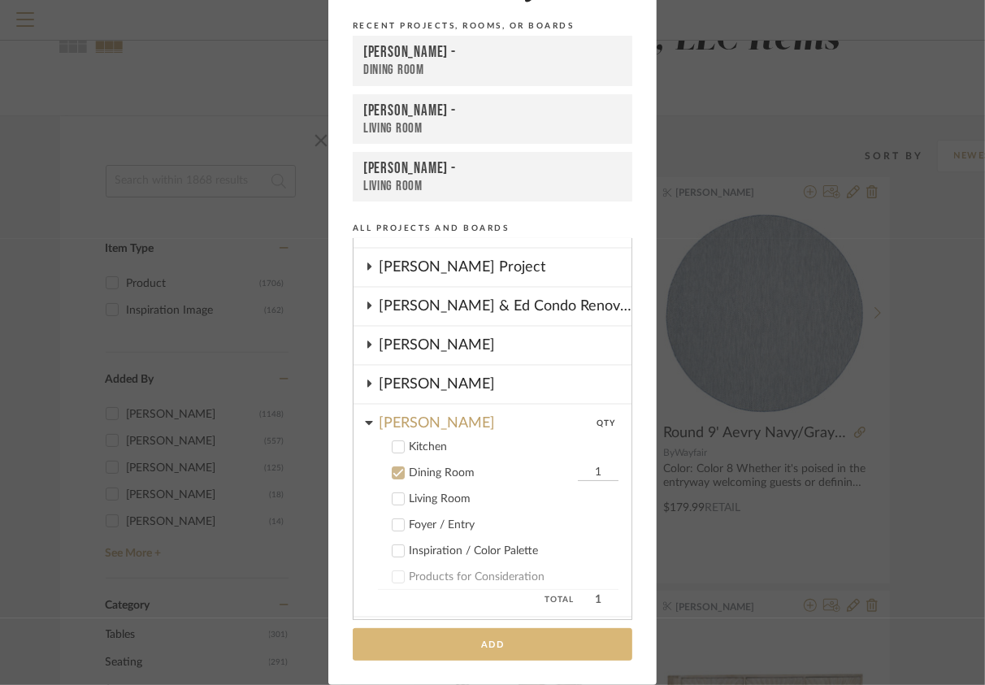
click at [420, 629] on button "Add" at bounding box center [493, 645] width 280 height 33
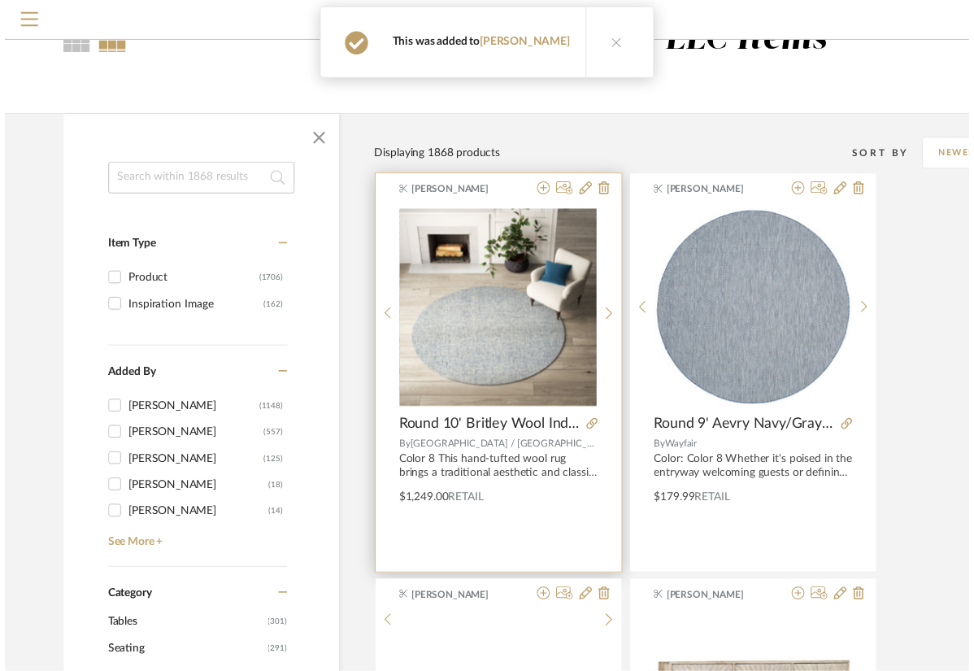
scroll to position [58, 0]
